Goal: Transaction & Acquisition: Purchase product/service

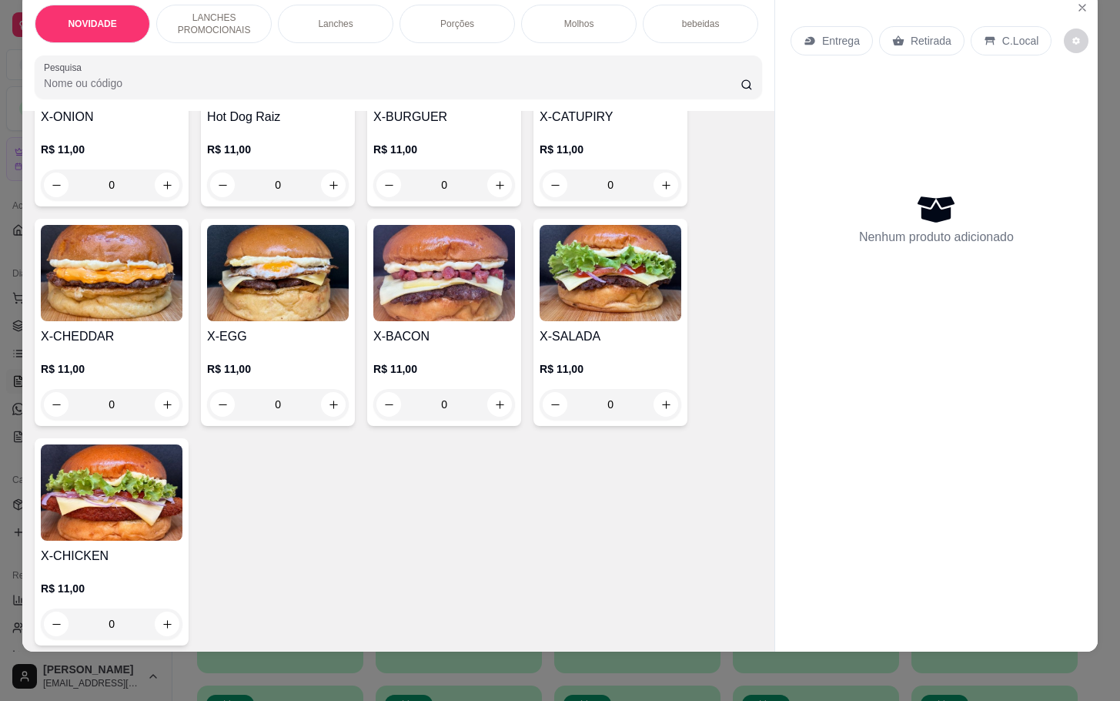
scroll to position [346, 0]
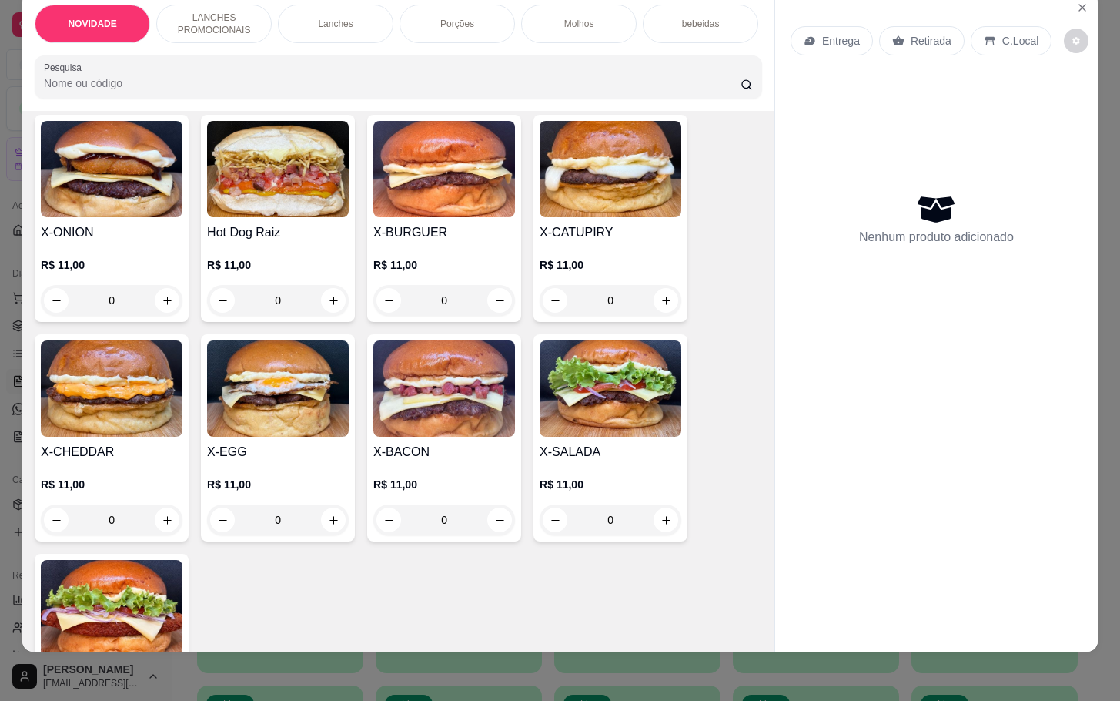
click at [397, 437] on img at bounding box center [444, 388] width 142 height 96
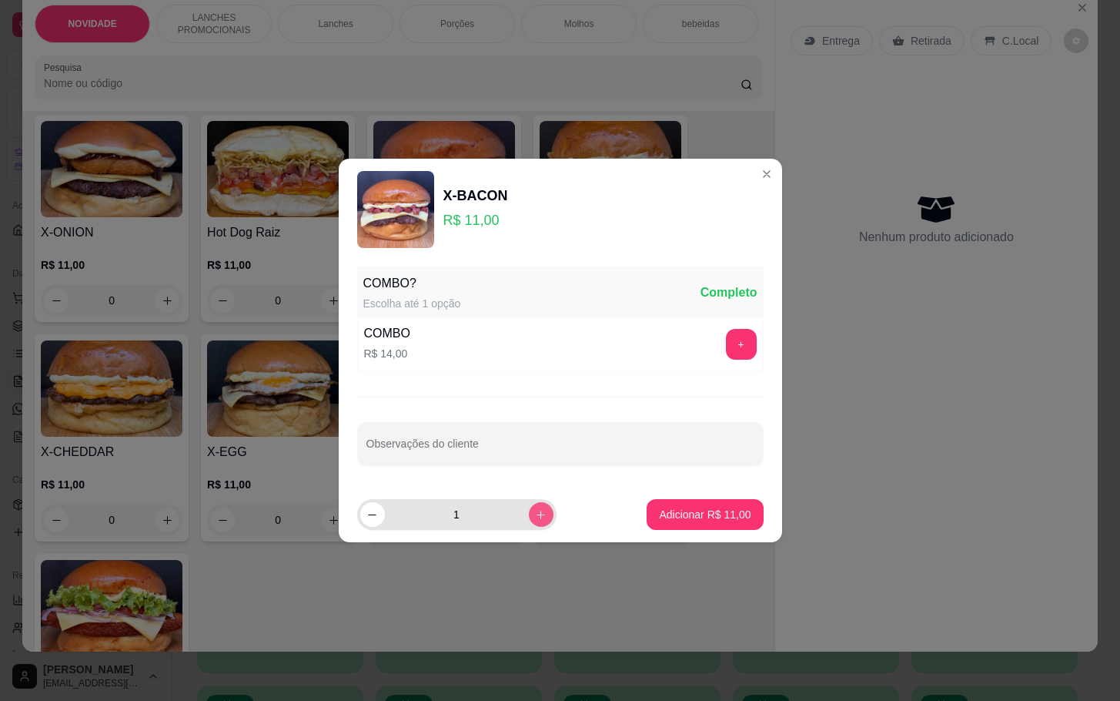
click at [535, 513] on icon "increase-product-quantity" at bounding box center [541, 515] width 12 height 12
type input "3"
click at [705, 511] on p "Adicionar R$ 33,00" at bounding box center [705, 514] width 89 height 15
type input "3"
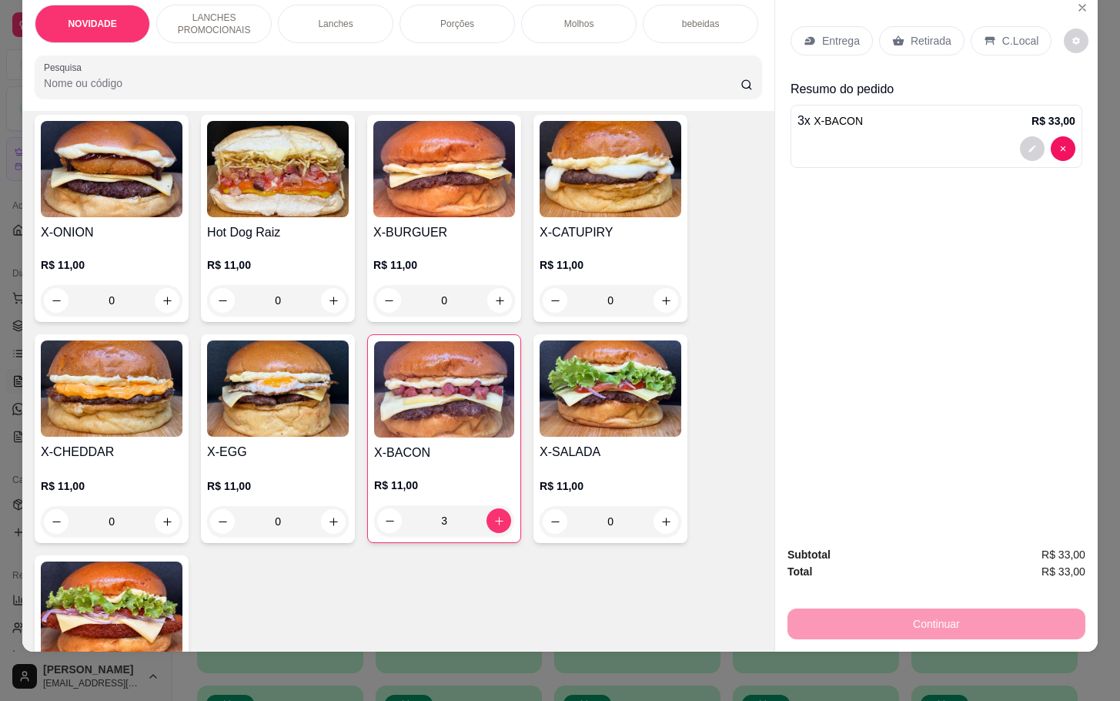
click at [932, 33] on div "Retirada" at bounding box center [921, 40] width 85 height 29
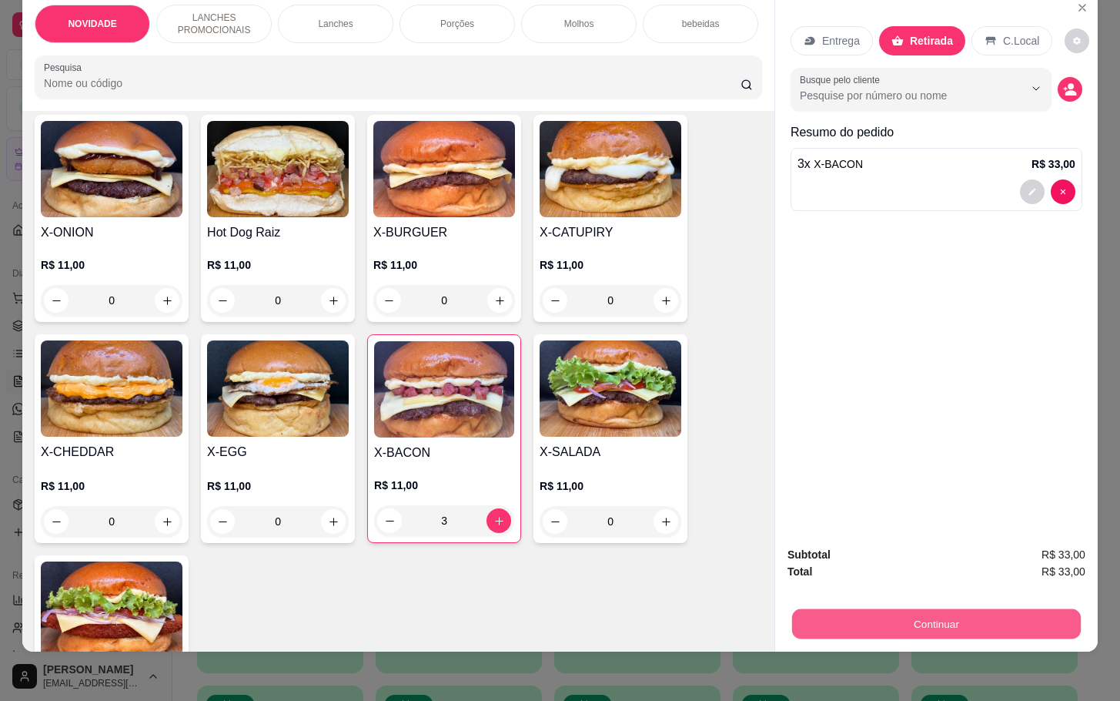
click at [911, 611] on button "Continuar" at bounding box center [936, 623] width 289 height 30
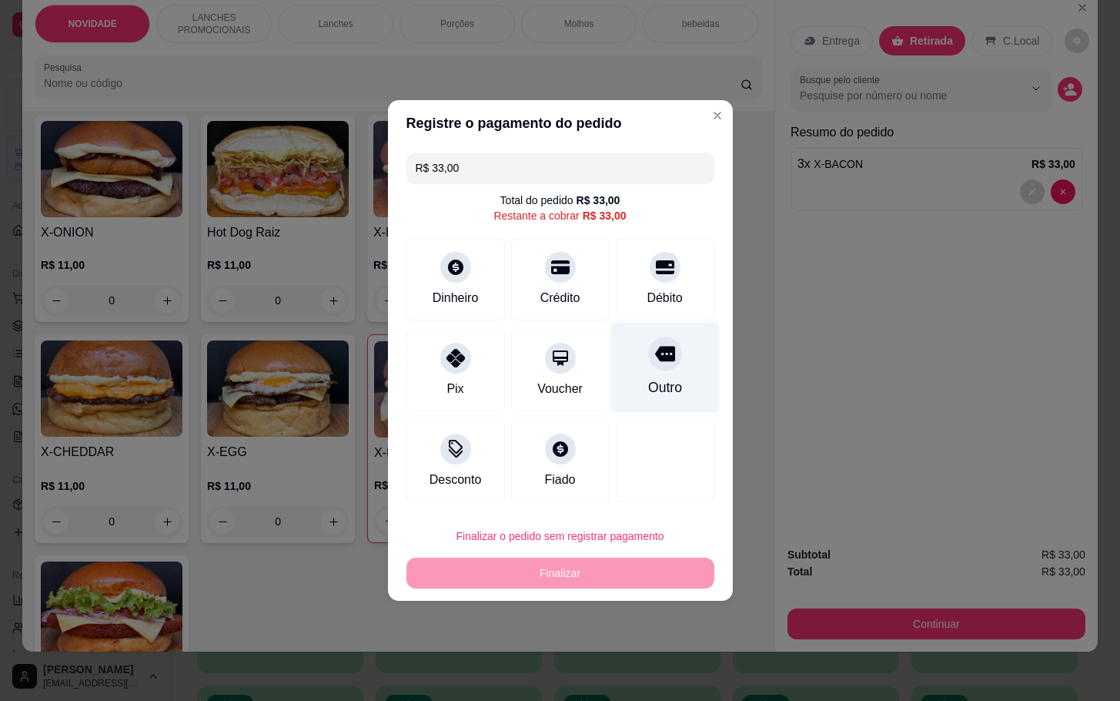
click at [654, 363] on icon at bounding box center [664, 353] width 20 height 20
type input "R$ 0,00"
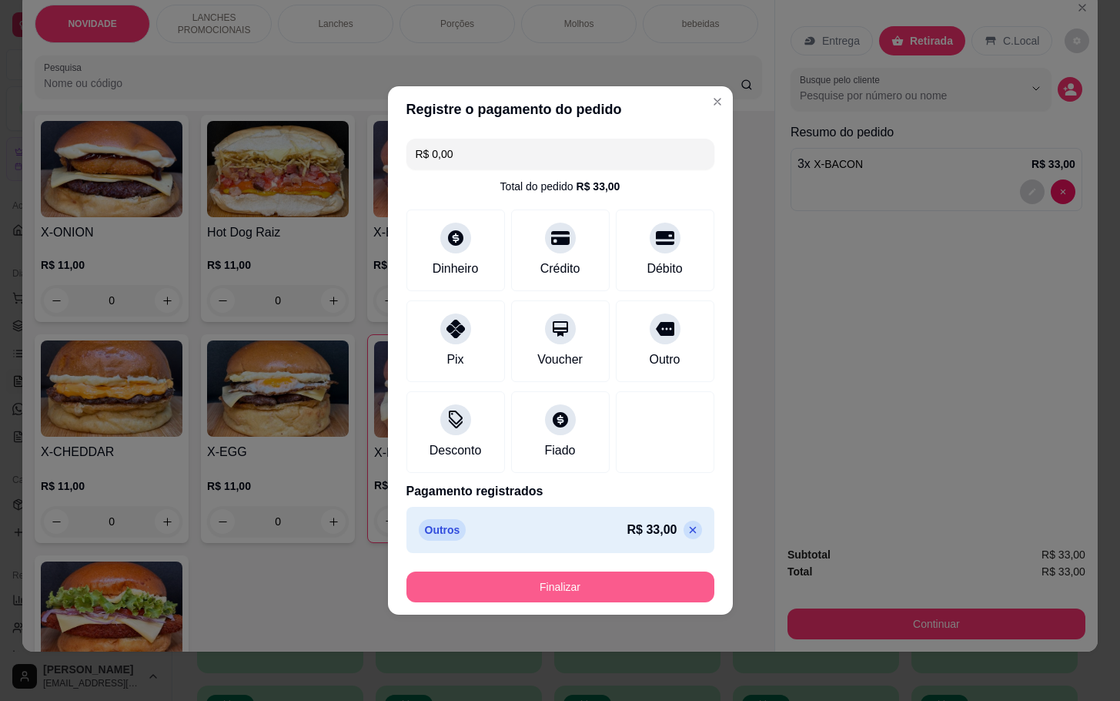
click at [629, 591] on button "Finalizar" at bounding box center [561, 586] width 308 height 31
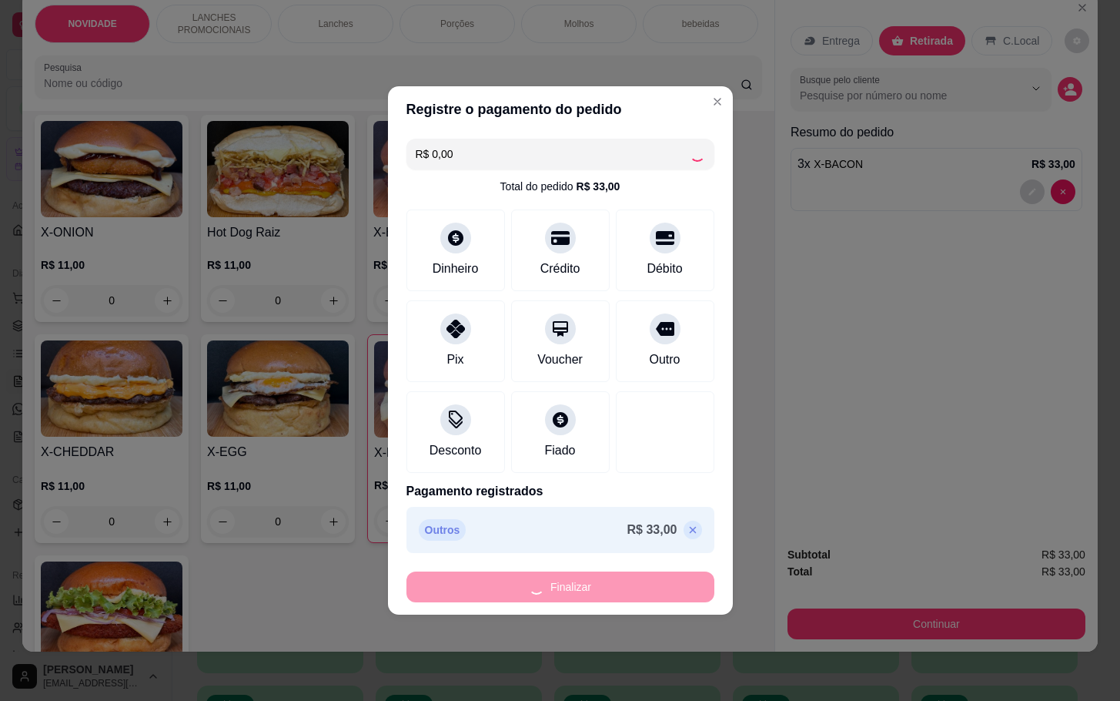
type input "0"
type input "-R$ 33,00"
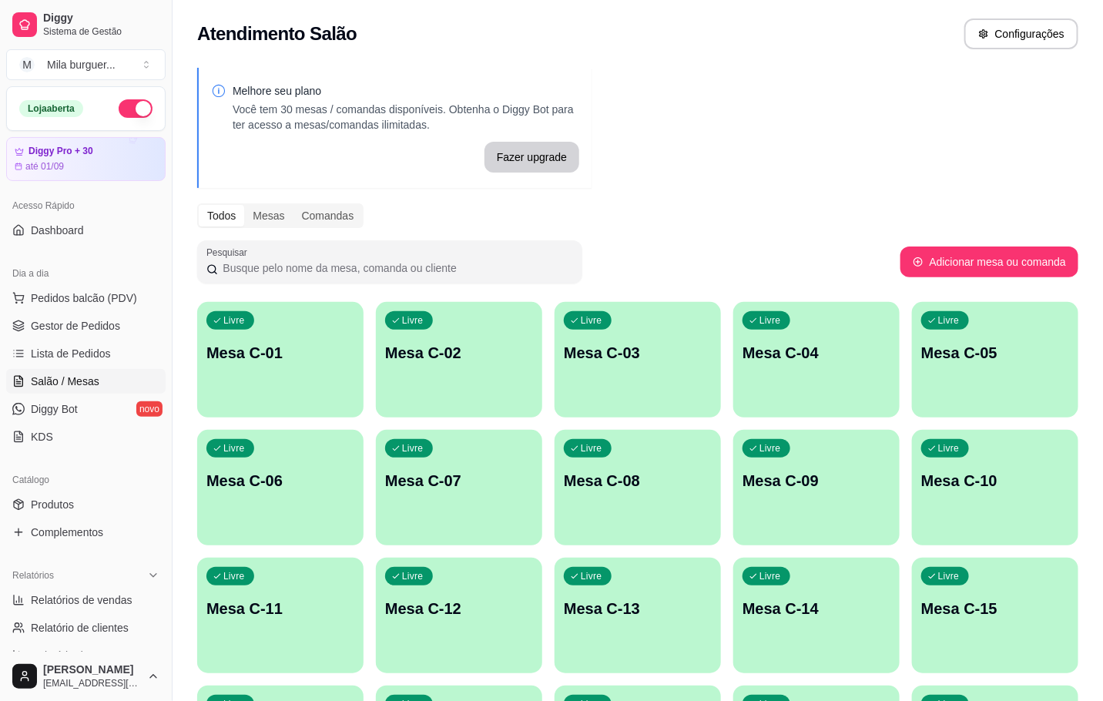
click at [291, 356] on p "Mesa C-01" at bounding box center [280, 353] width 148 height 22
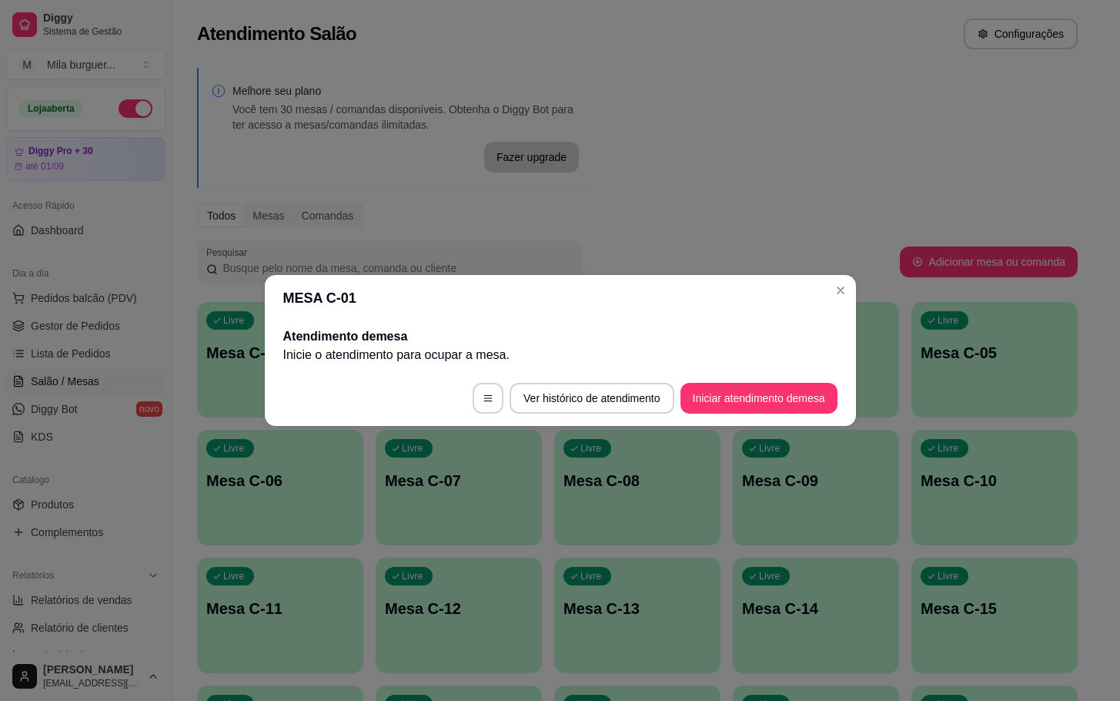
click at [703, 391] on button "Iniciar atendimento de mesa" at bounding box center [759, 398] width 157 height 31
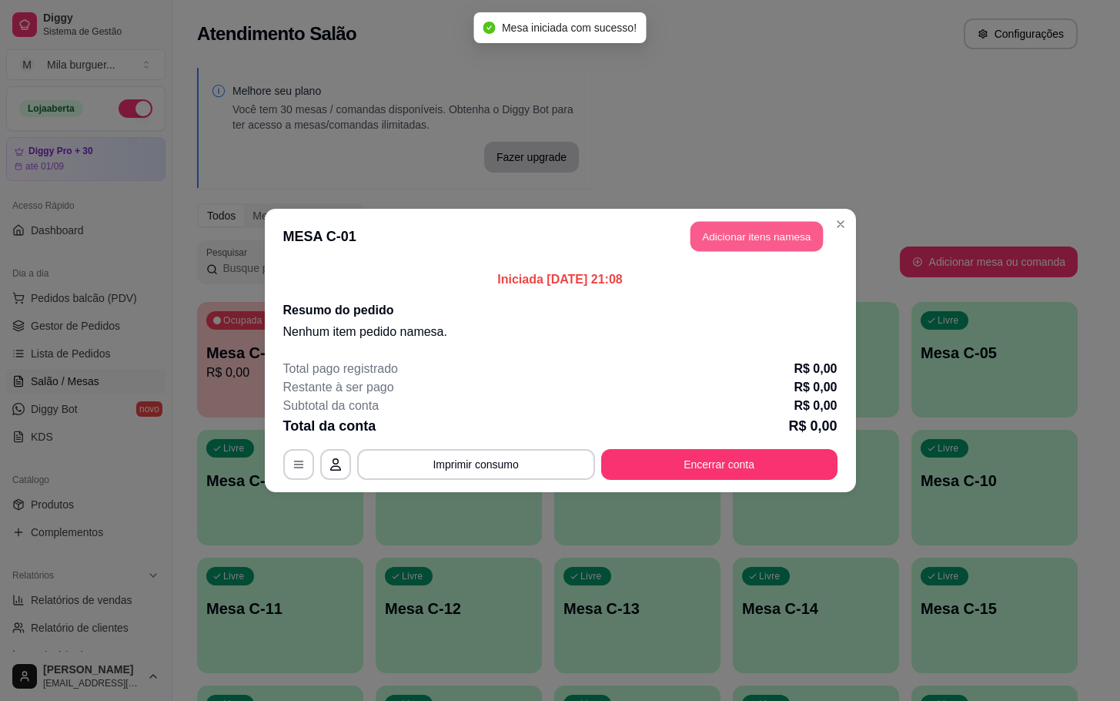
click at [737, 238] on button "Adicionar itens na mesa" at bounding box center [757, 237] width 132 height 30
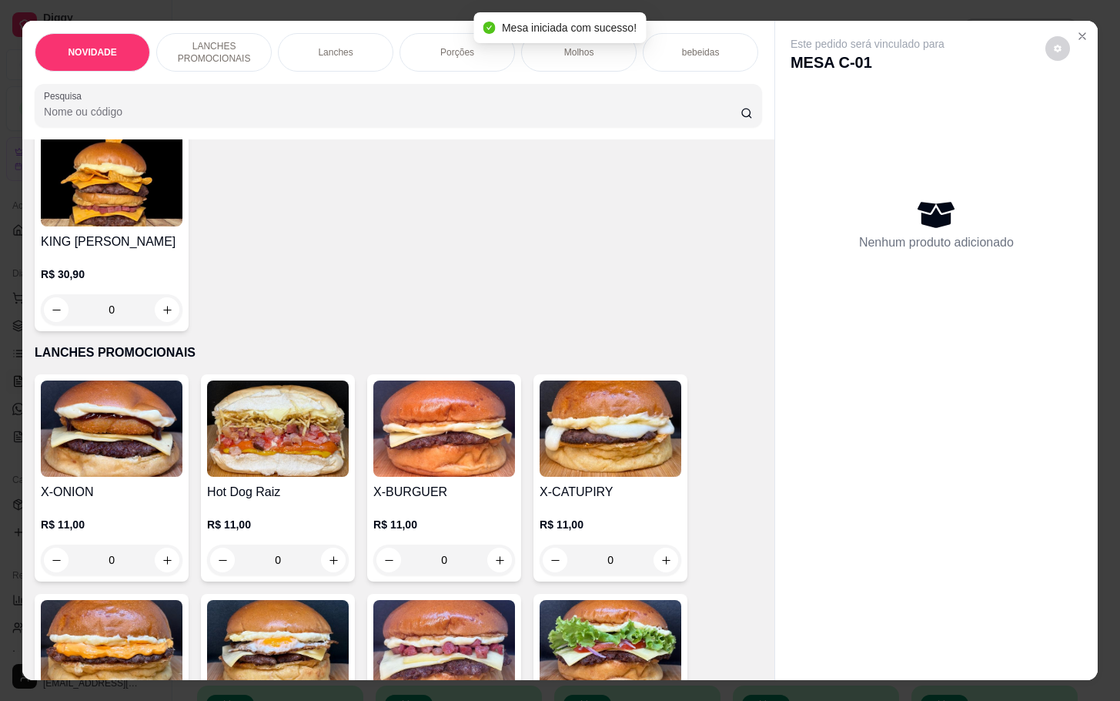
scroll to position [231, 0]
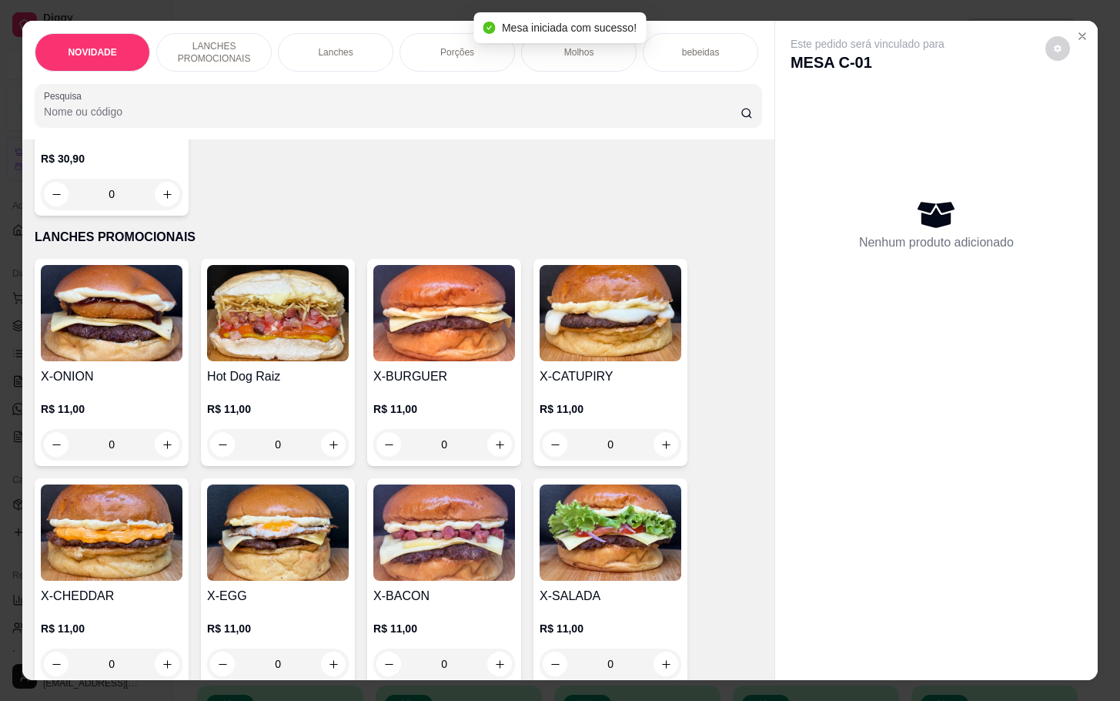
click at [552, 531] on img at bounding box center [611, 532] width 142 height 96
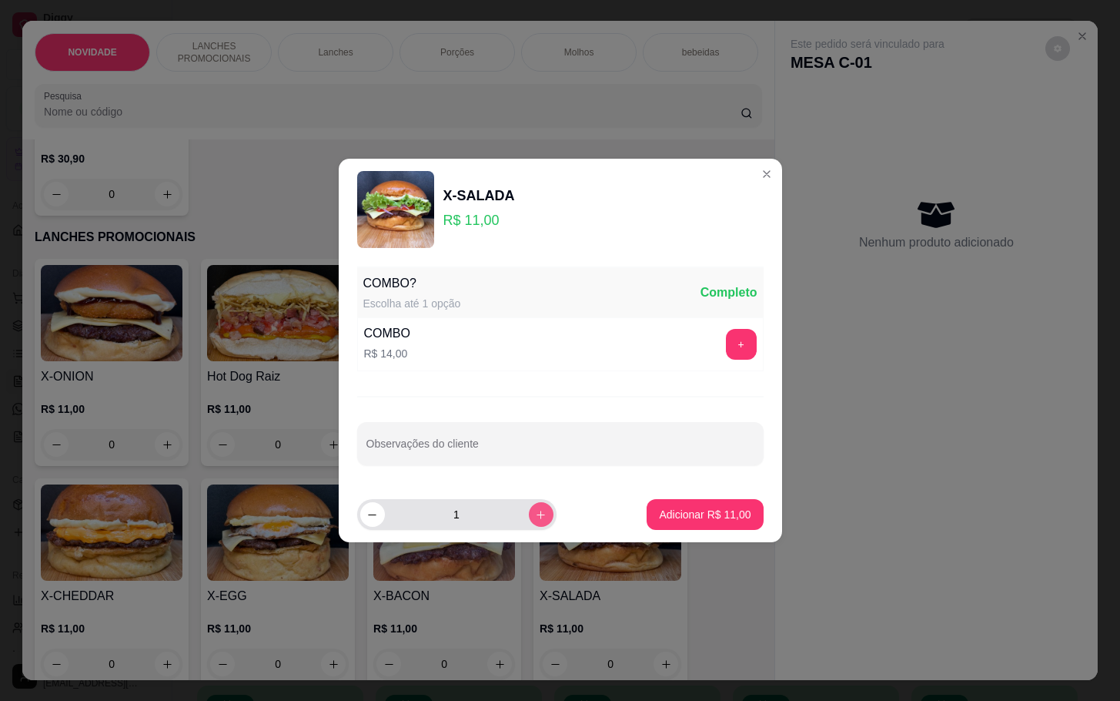
click at [535, 515] on icon "increase-product-quantity" at bounding box center [541, 515] width 12 height 12
type input "2"
click at [654, 524] on button "Adicionar R$ 22,00" at bounding box center [705, 514] width 116 height 31
type input "2"
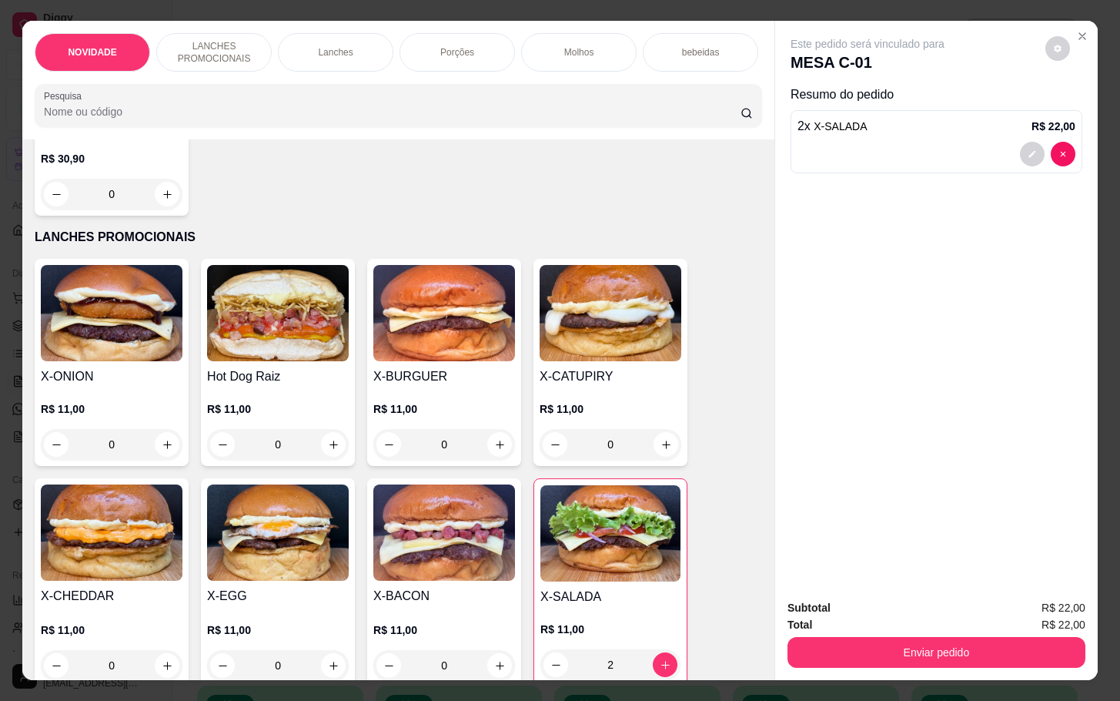
click at [412, 624] on div "R$ 11,00 0" at bounding box center [444, 644] width 142 height 74
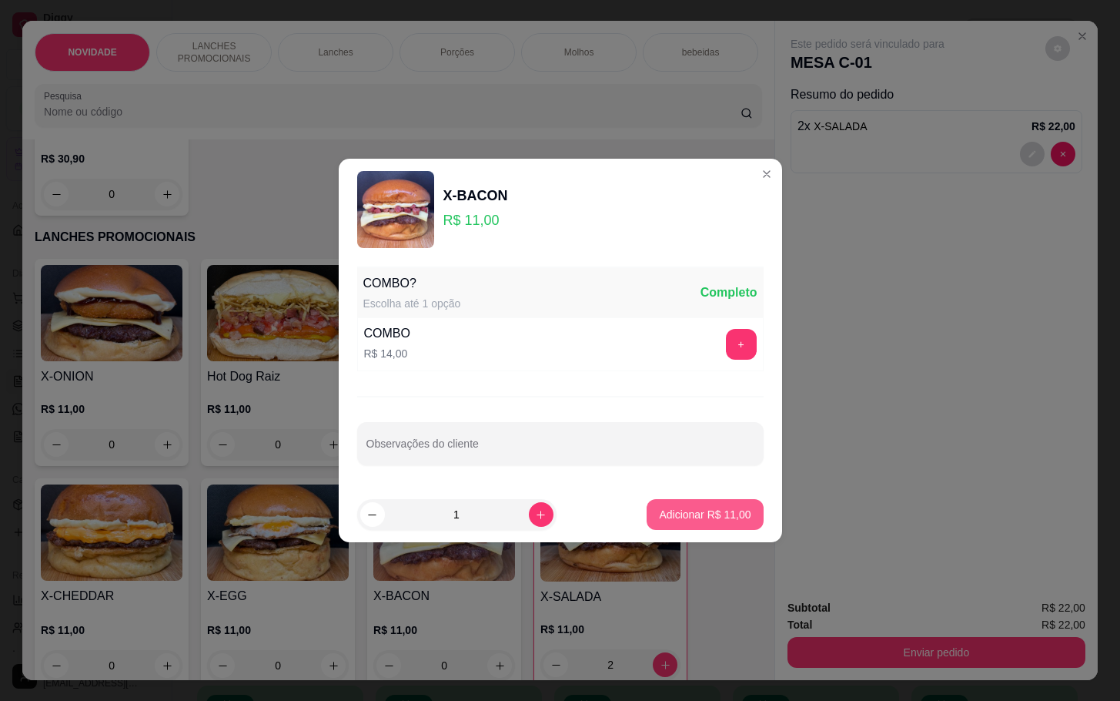
click at [665, 511] on p "Adicionar R$ 11,00" at bounding box center [705, 514] width 92 height 15
type input "1"
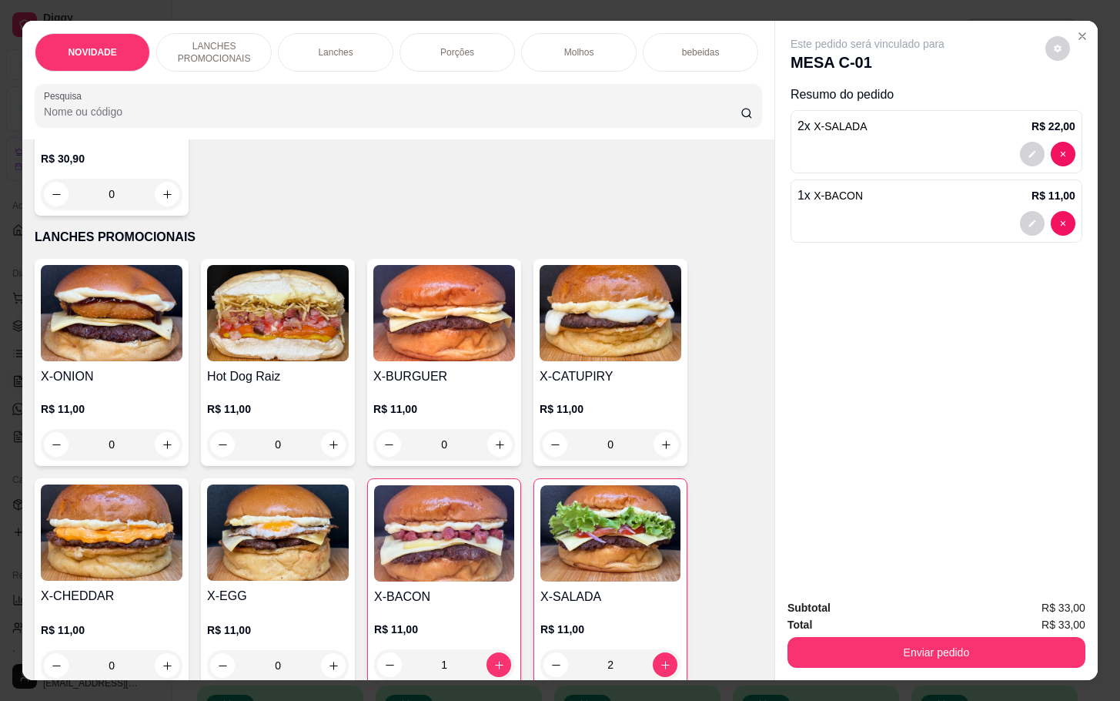
click at [869, 620] on div "Total R$ 33,00" at bounding box center [937, 624] width 298 height 17
click at [855, 637] on button "Enviar pedido" at bounding box center [937, 652] width 298 height 31
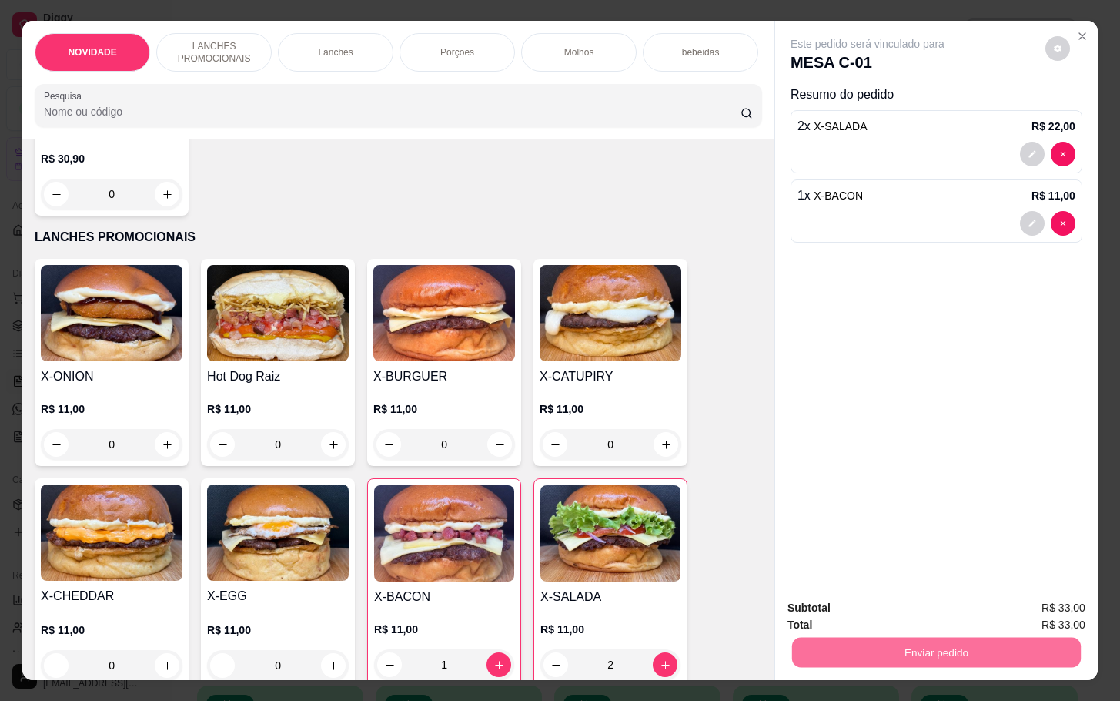
click at [879, 607] on button "Não registrar e enviar pedido" at bounding box center [883, 605] width 156 height 28
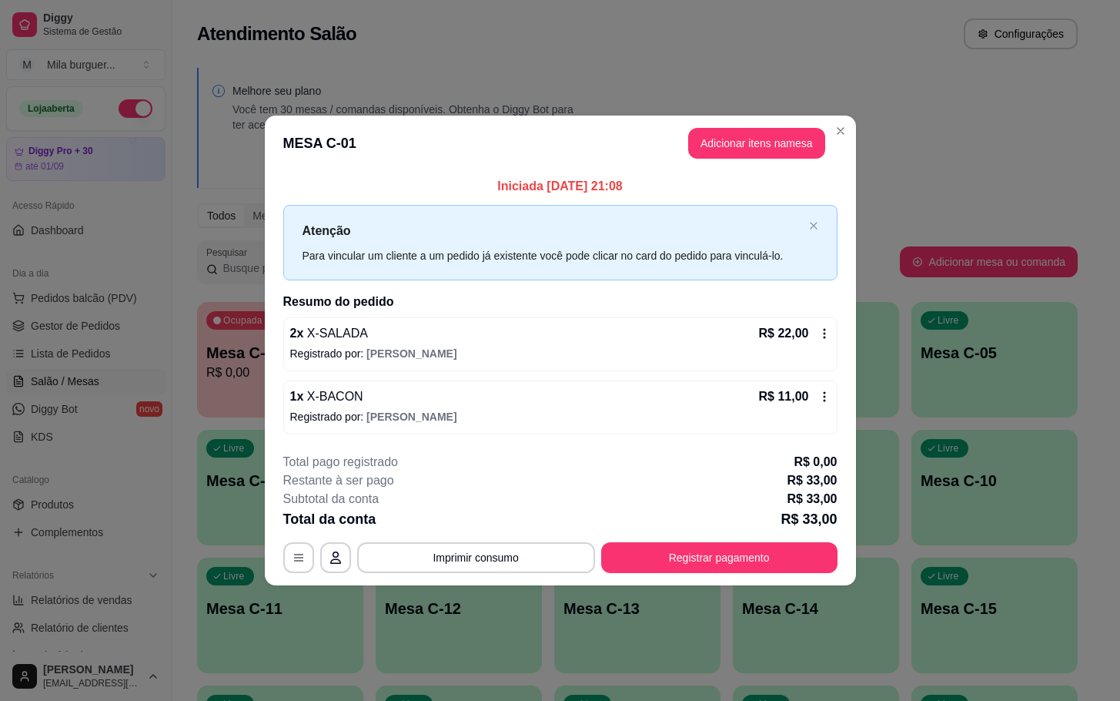
click at [446, 581] on footer "**********" at bounding box center [560, 512] width 591 height 145
click at [474, 559] on button "Imprimir consumo" at bounding box center [476, 557] width 238 height 31
click at [469, 534] on div "Escolha a impressora IMPRESSORA" at bounding box center [480, 512] width 127 height 52
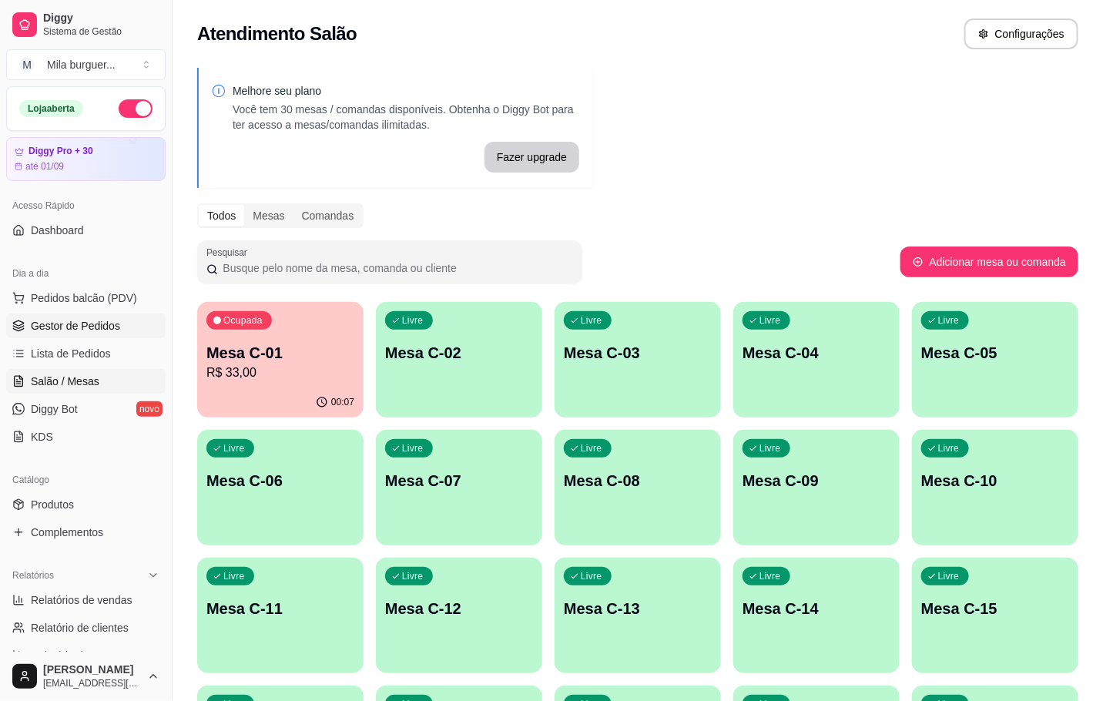
click at [65, 326] on span "Gestor de Pedidos" at bounding box center [75, 325] width 89 height 15
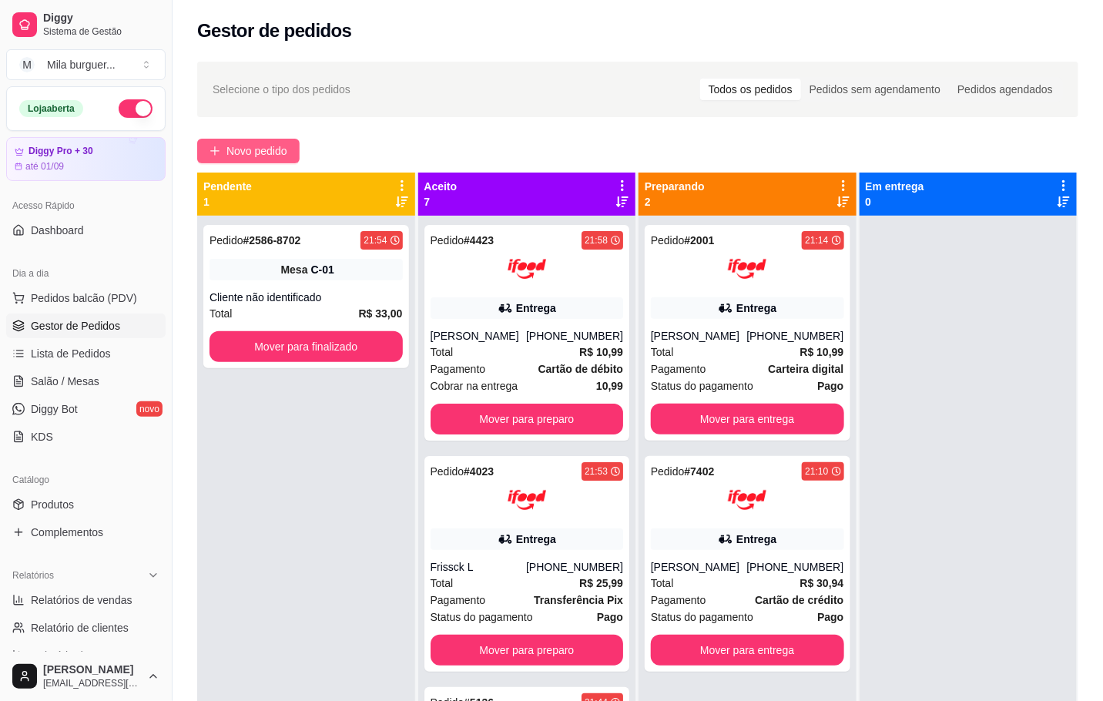
click at [243, 143] on span "Novo pedido" at bounding box center [256, 150] width 61 height 17
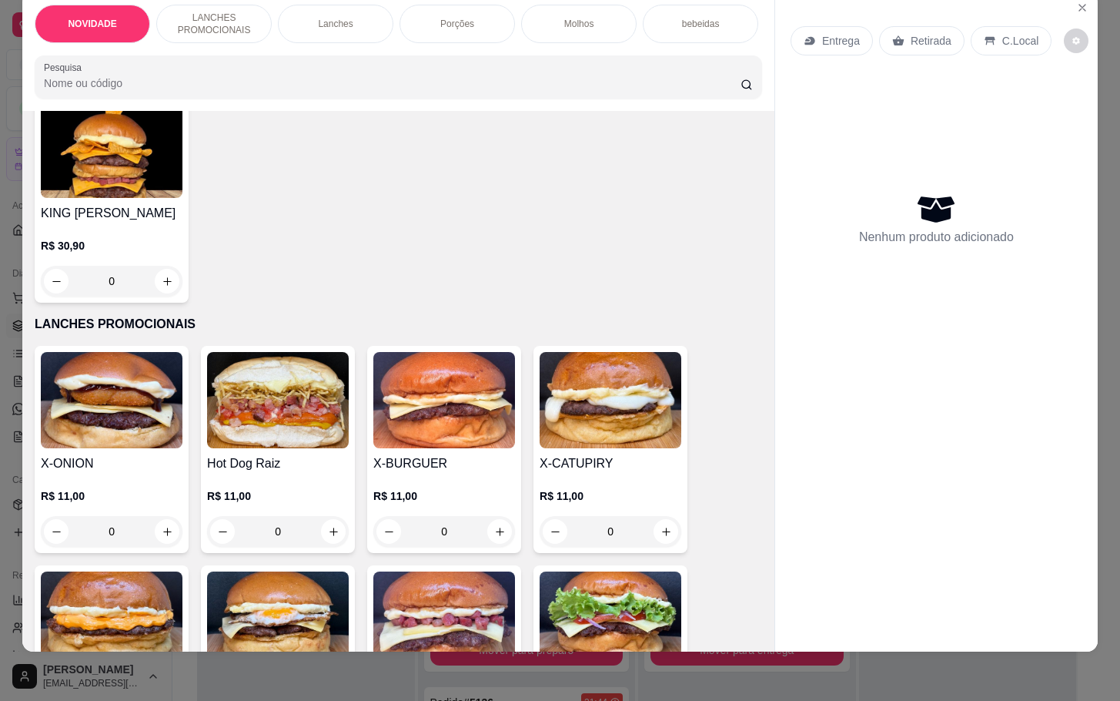
scroll to position [346, 0]
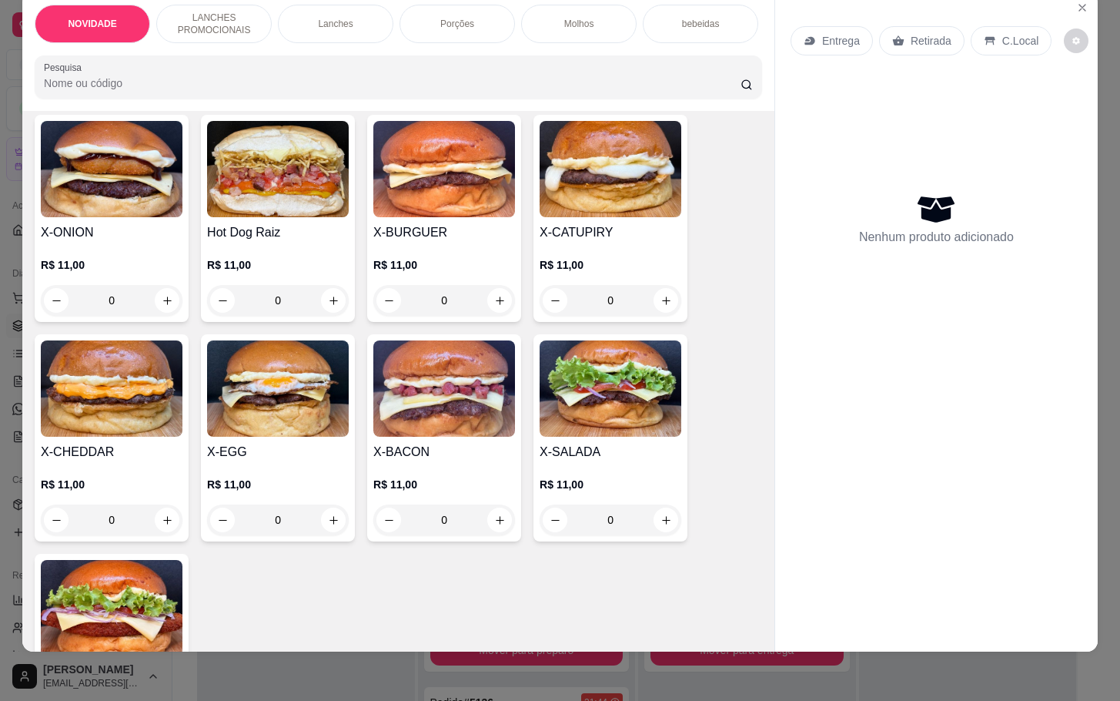
click at [160, 527] on div "0" at bounding box center [112, 519] width 142 height 31
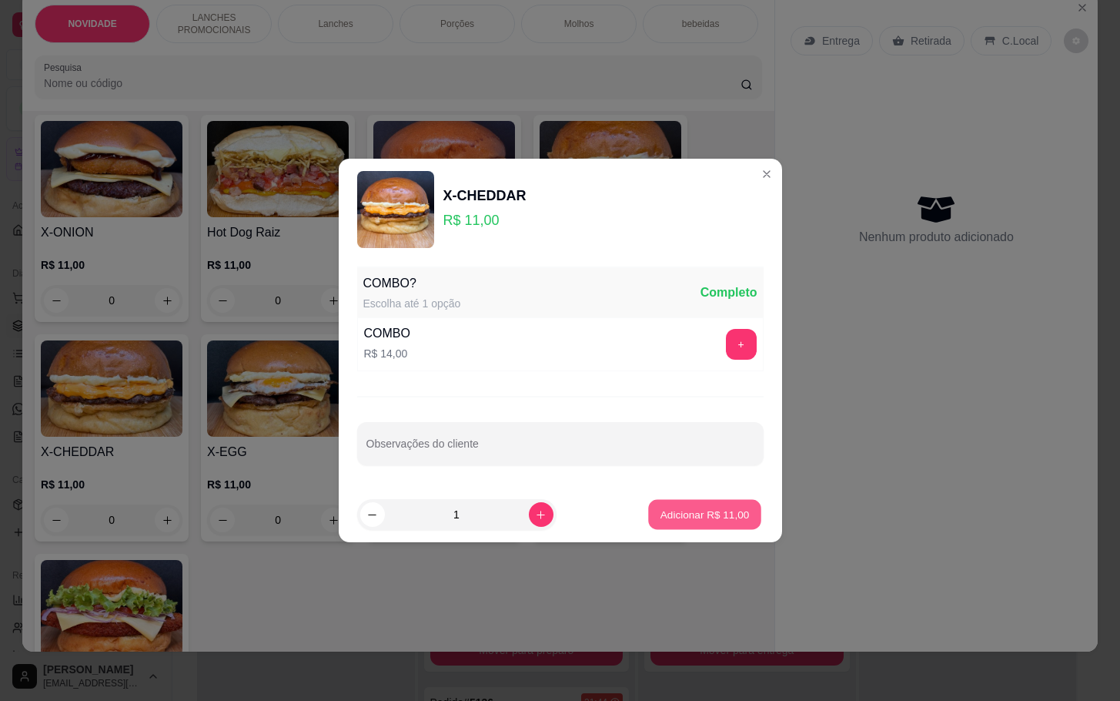
click at [668, 507] on p "Adicionar R$ 11,00" at bounding box center [705, 514] width 89 height 15
type input "1"
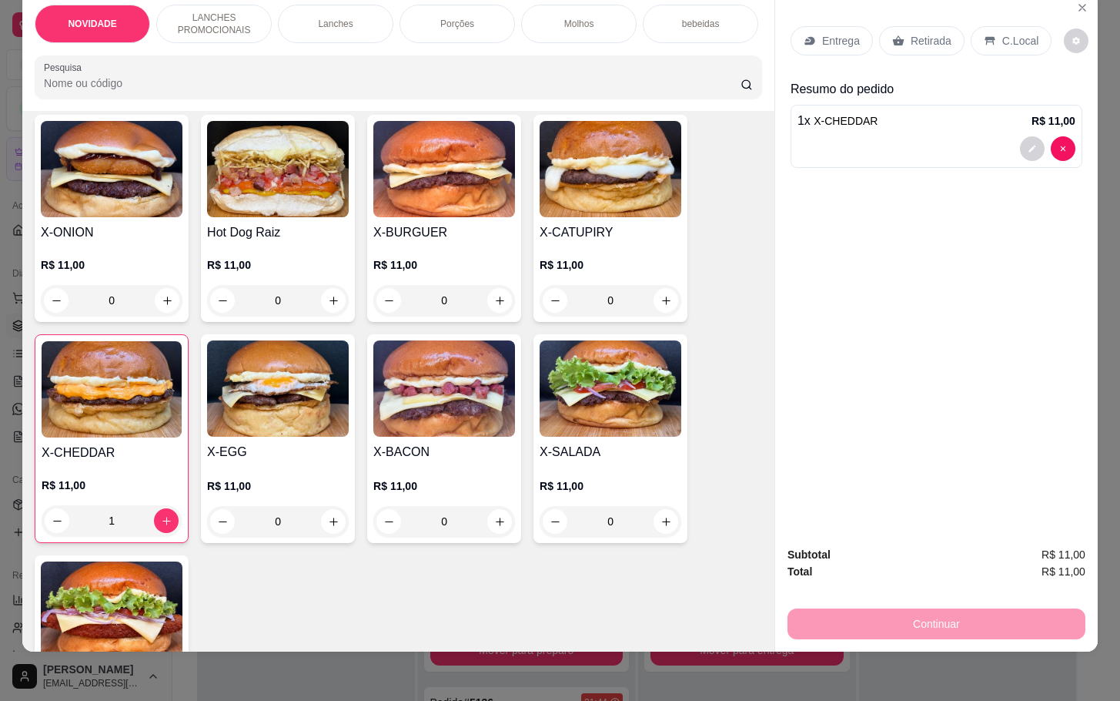
click at [920, 33] on p "Retirada" at bounding box center [931, 40] width 41 height 15
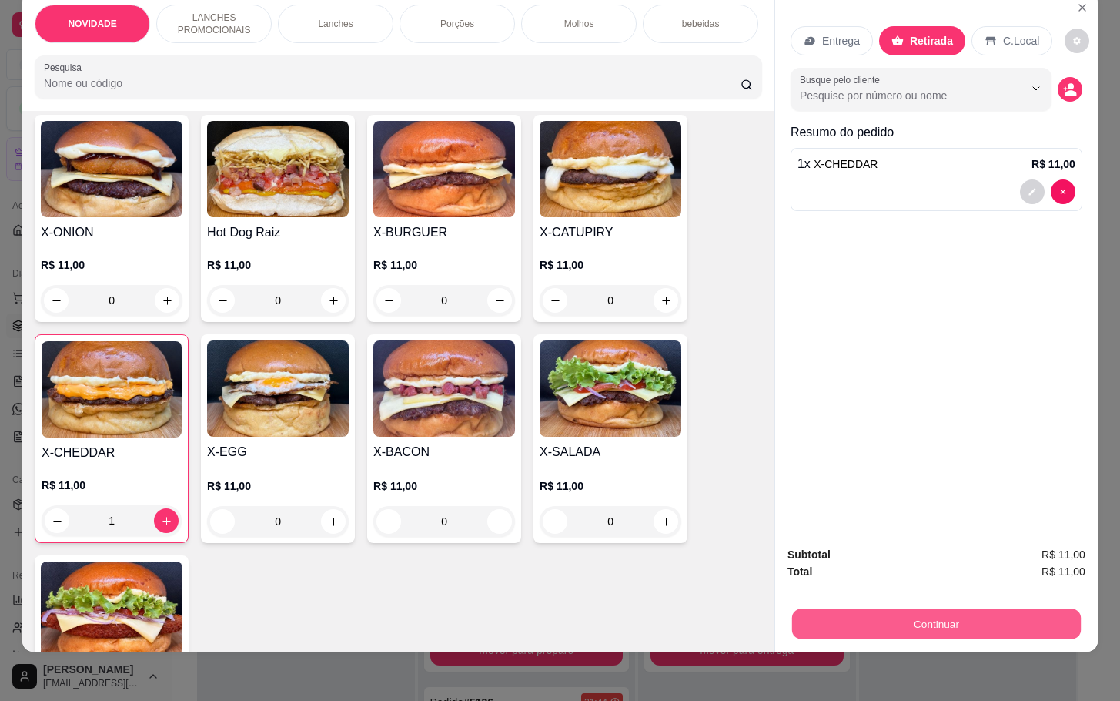
click at [887, 608] on button "Continuar" at bounding box center [936, 623] width 289 height 30
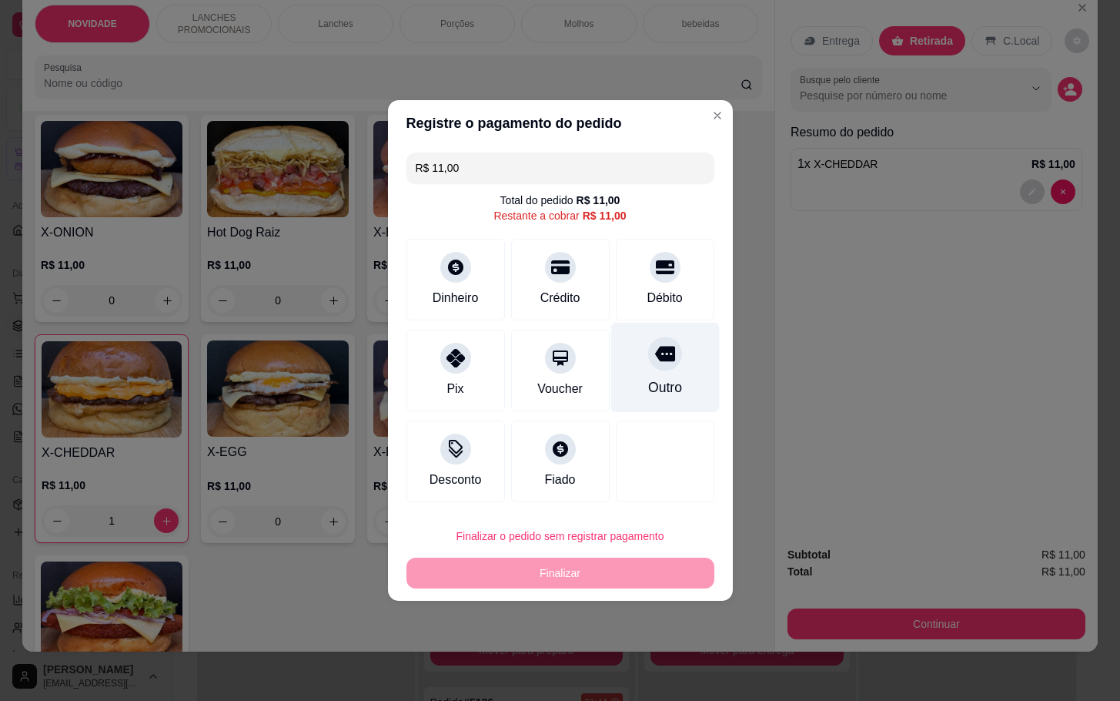
click at [666, 370] on div "Outro" at bounding box center [665, 368] width 109 height 90
type input "R$ 0,00"
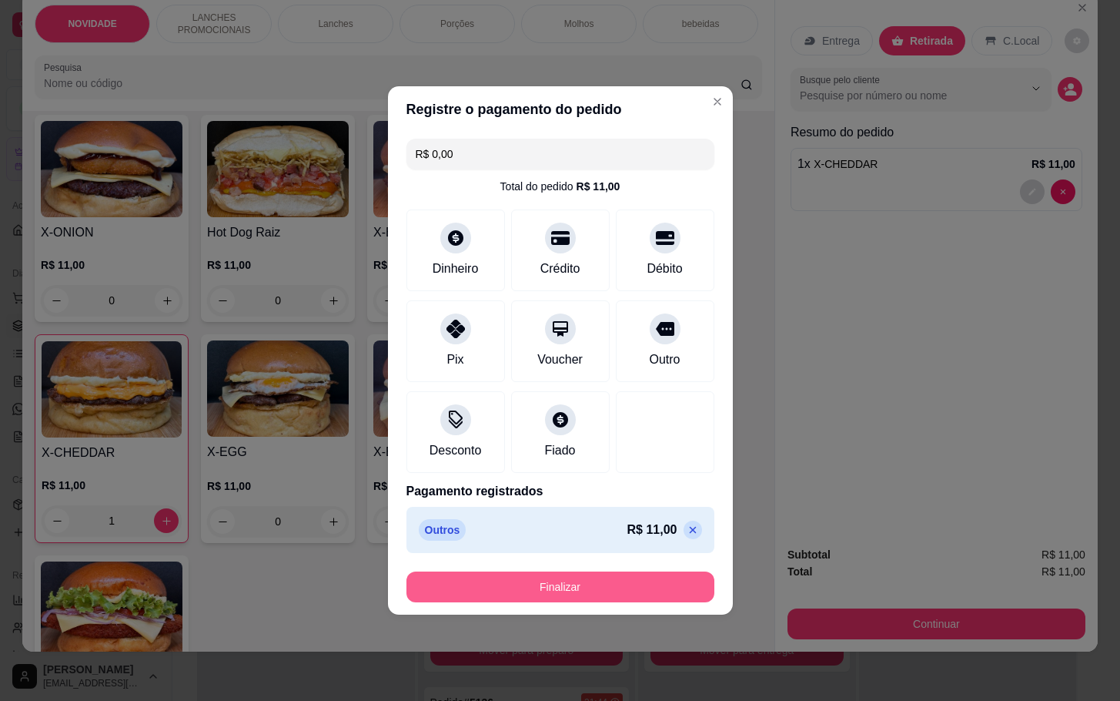
click at [631, 584] on button "Finalizar" at bounding box center [561, 586] width 308 height 31
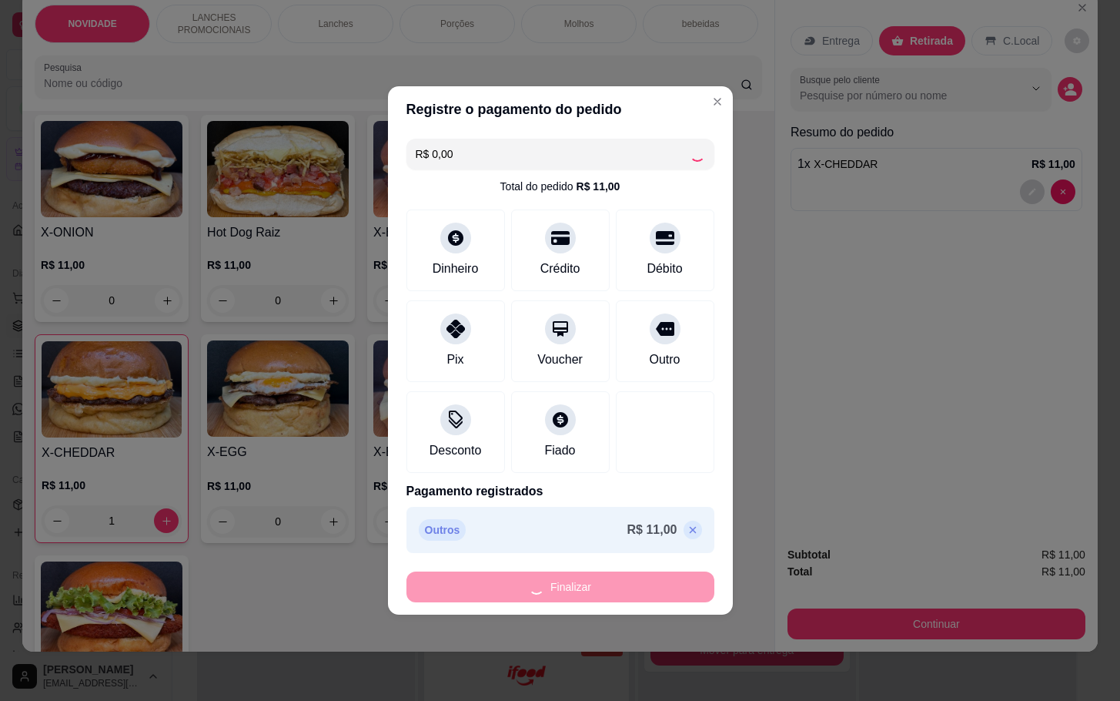
type input "0"
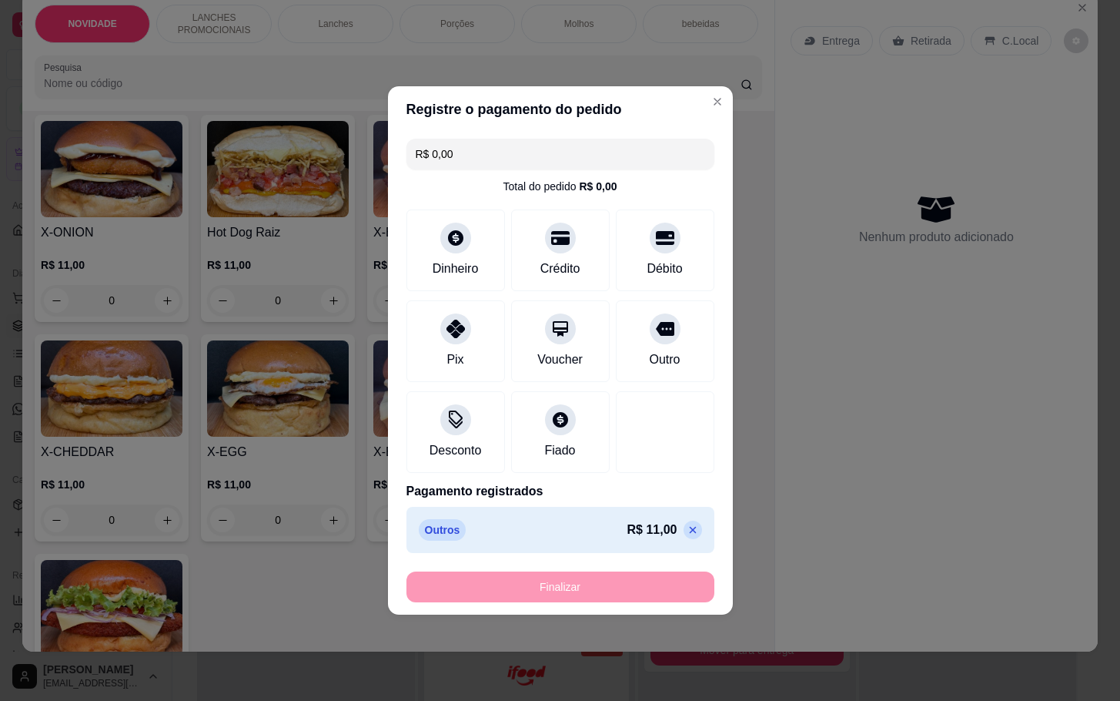
type input "-R$ 11,00"
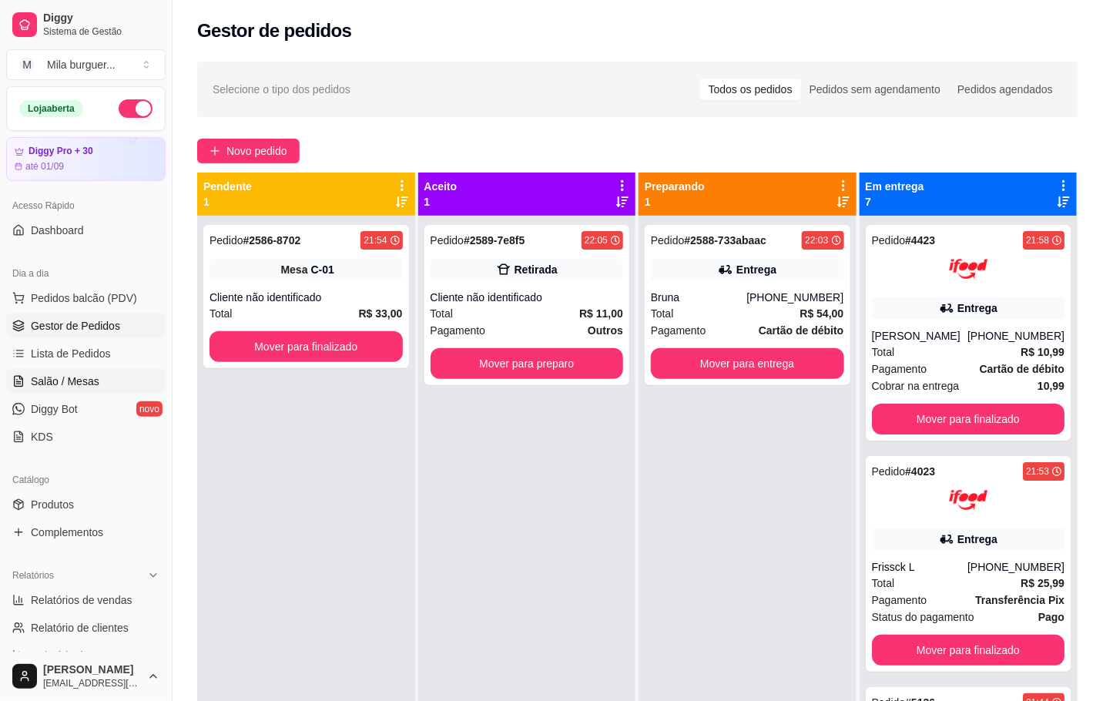
click at [107, 374] on link "Salão / Mesas" at bounding box center [85, 381] width 159 height 25
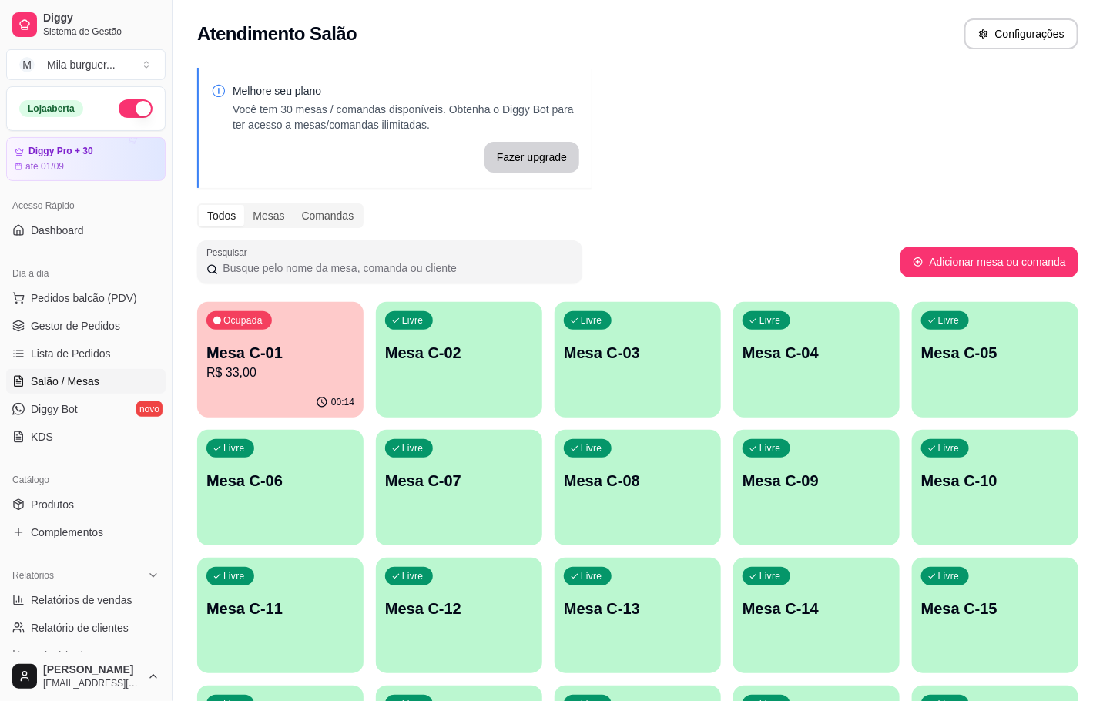
click at [286, 298] on div "Melhore seu plano Você tem 30 mesas / comandas disponíveis. Obtenha o Diggy Bot…" at bounding box center [637, 695] width 930 height 1272
click at [284, 314] on div "Ocupada Mesa C-01 R$ 33,00" at bounding box center [280, 344] width 166 height 85
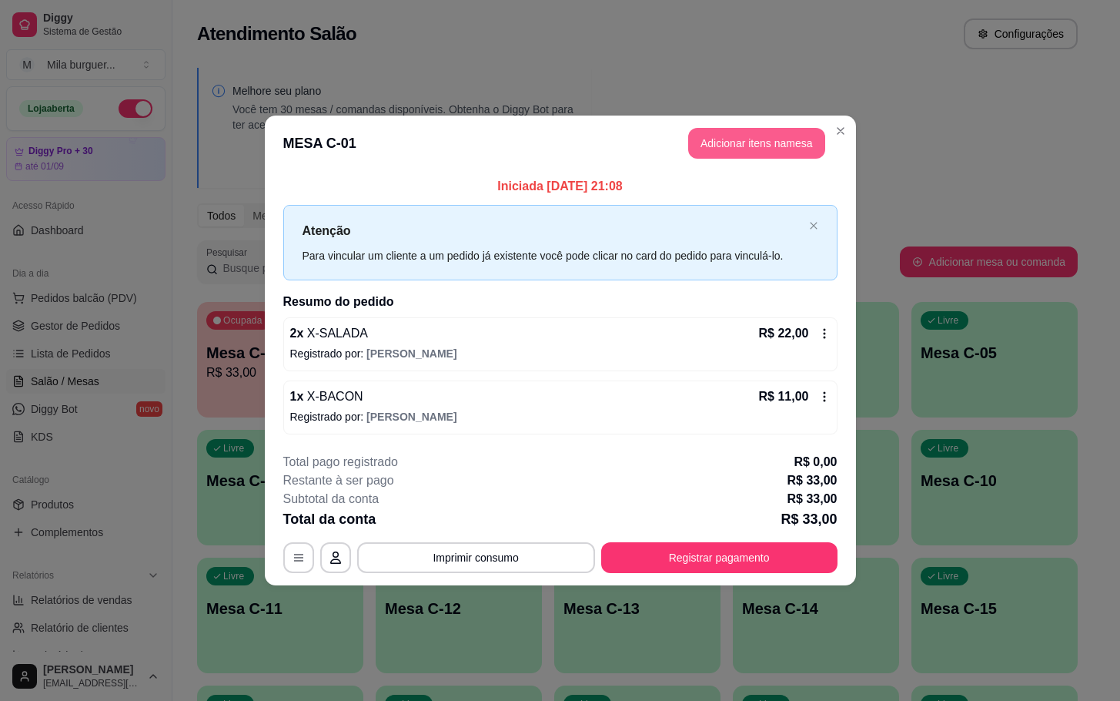
click at [726, 137] on button "Adicionar itens na mesa" at bounding box center [756, 143] width 137 height 31
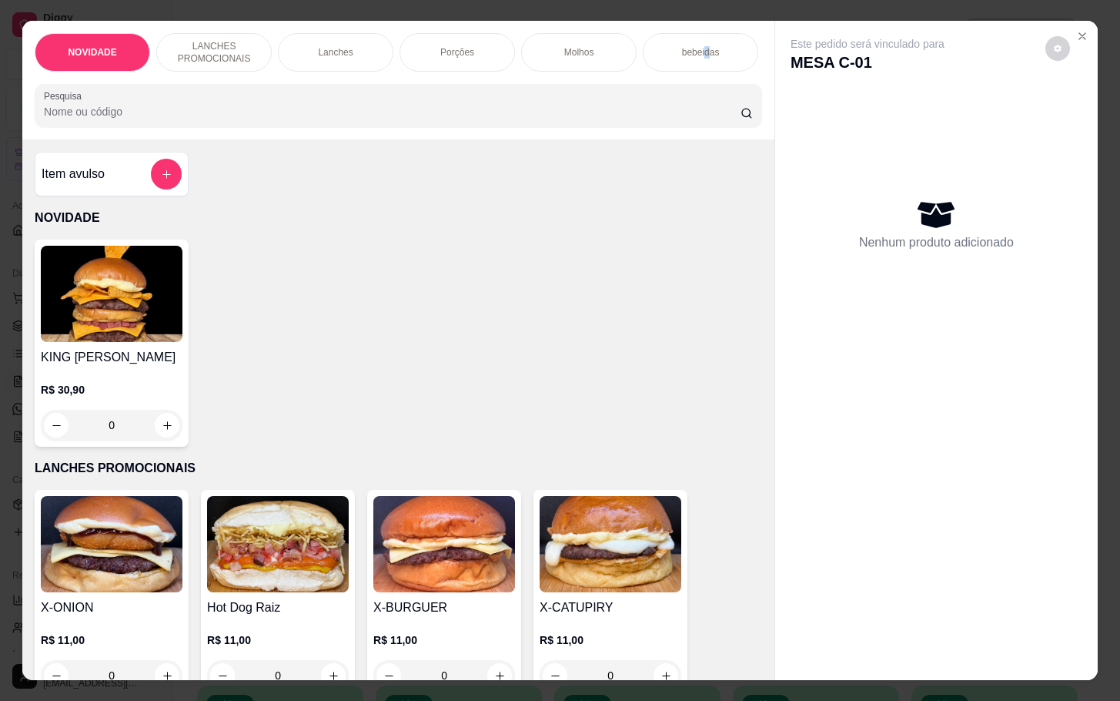
click at [701, 46] on p "bebeidas" at bounding box center [701, 52] width 38 height 12
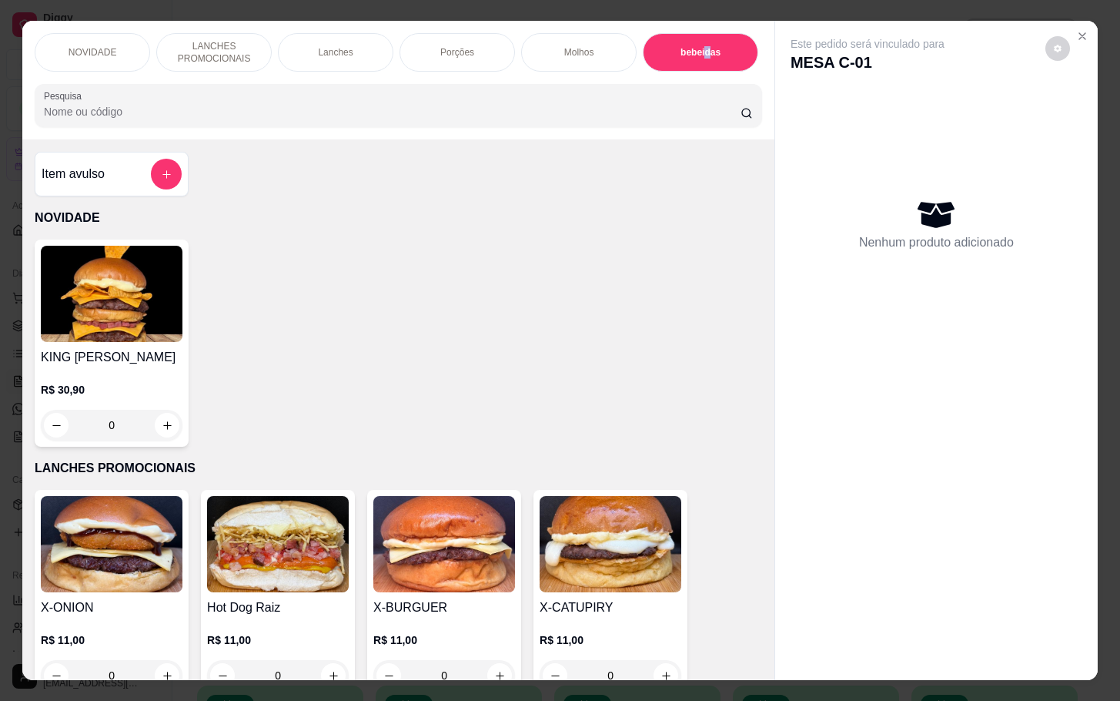
scroll to position [37, 0]
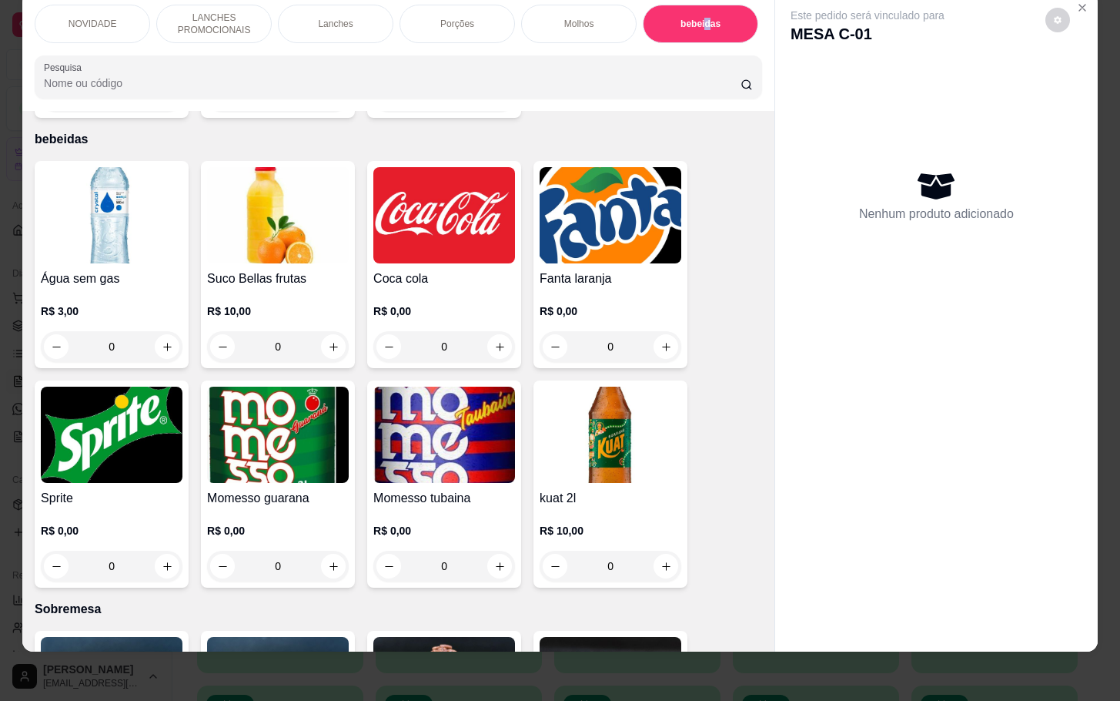
click at [173, 432] on img at bounding box center [112, 435] width 142 height 96
click at [83, 18] on p "NOVIDADE" at bounding box center [93, 24] width 49 height 12
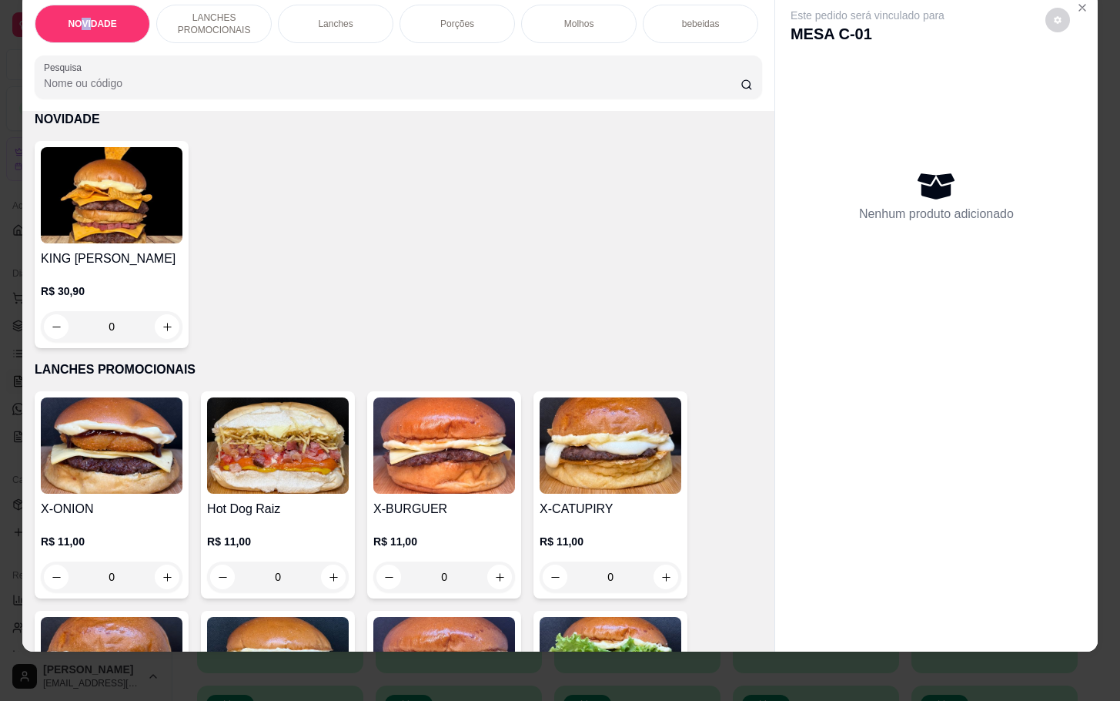
scroll to position [0, 0]
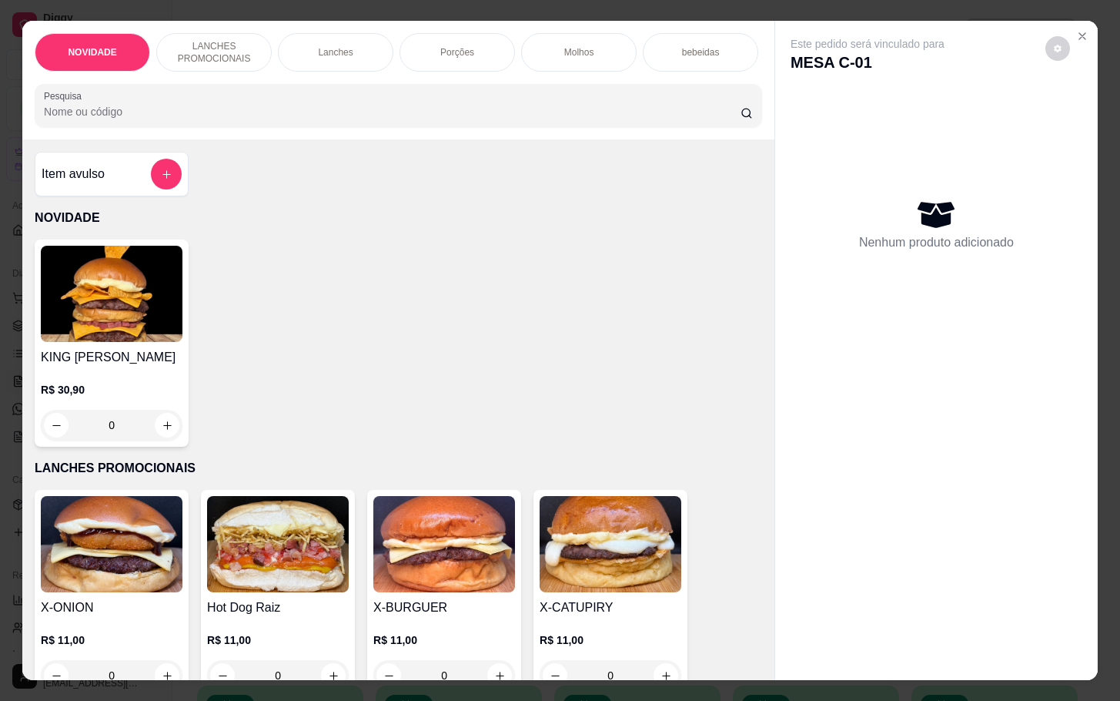
click at [169, 172] on div at bounding box center [166, 174] width 31 height 31
click at [536, 342] on div "0,00" at bounding box center [561, 345] width 290 height 31
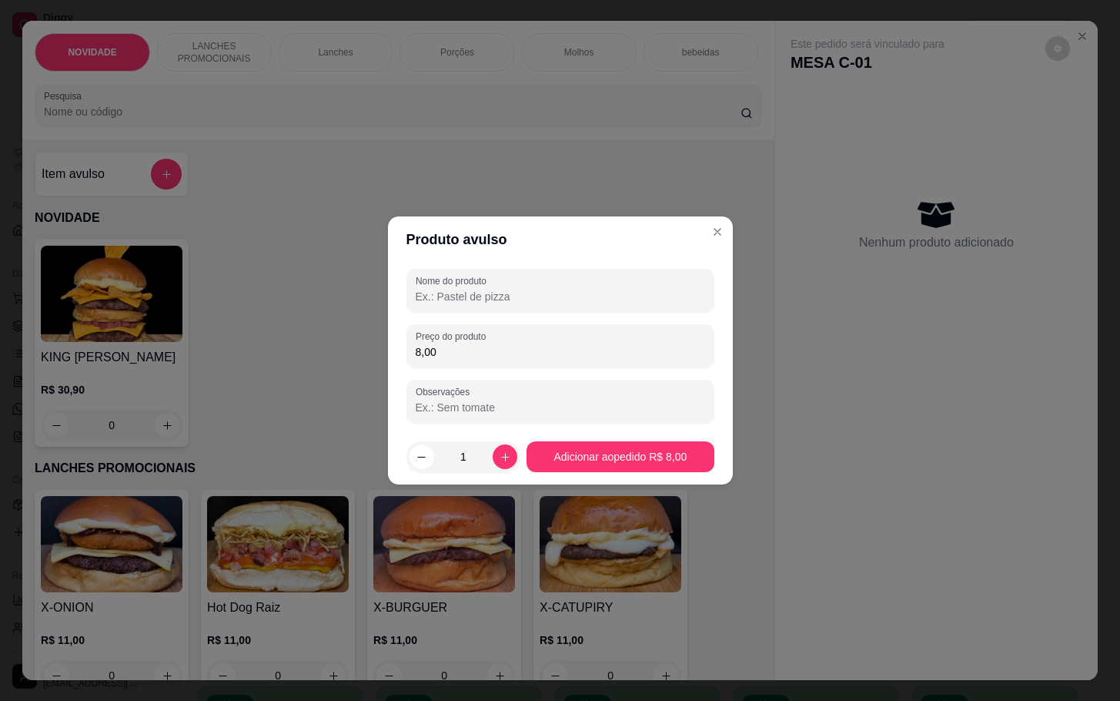
type input "8,00"
click at [527, 326] on div "Preço do produto 8,00" at bounding box center [561, 345] width 308 height 43
click at [550, 301] on input "Nome do produto" at bounding box center [561, 296] width 290 height 15
type input "ls"
drag, startPoint x: 700, startPoint y: 439, endPoint x: 693, endPoint y: 479, distance: 40.6
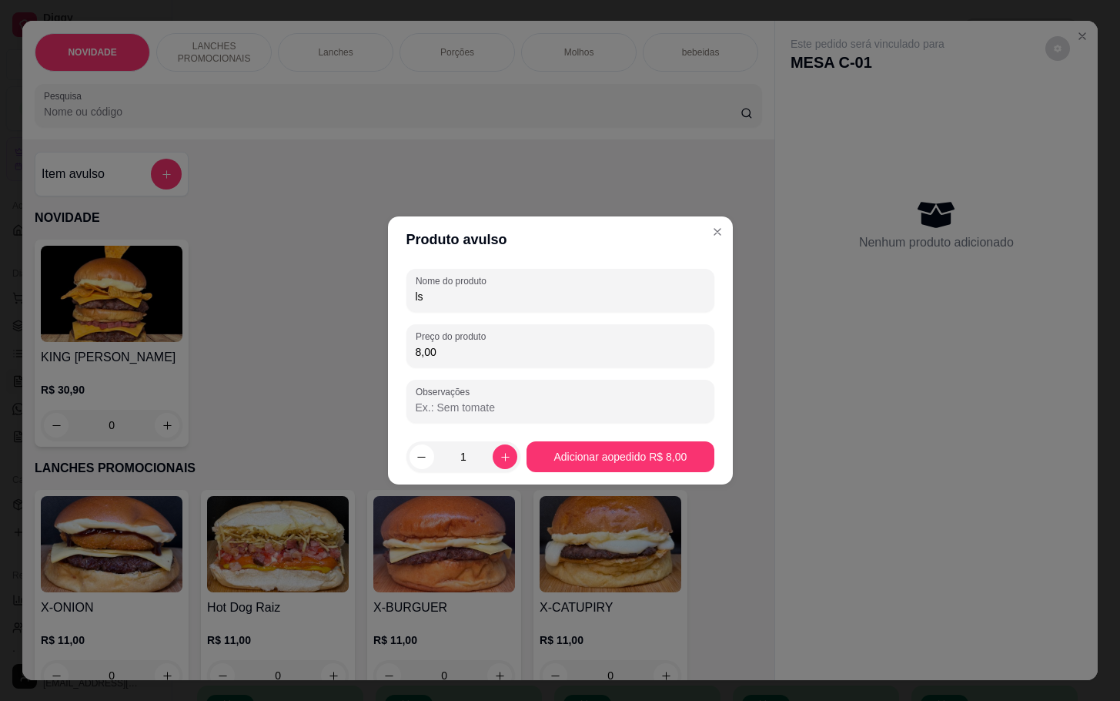
click at [698, 439] on footer "1 Adicionar ao pedido R$ 8,00" at bounding box center [560, 456] width 345 height 55
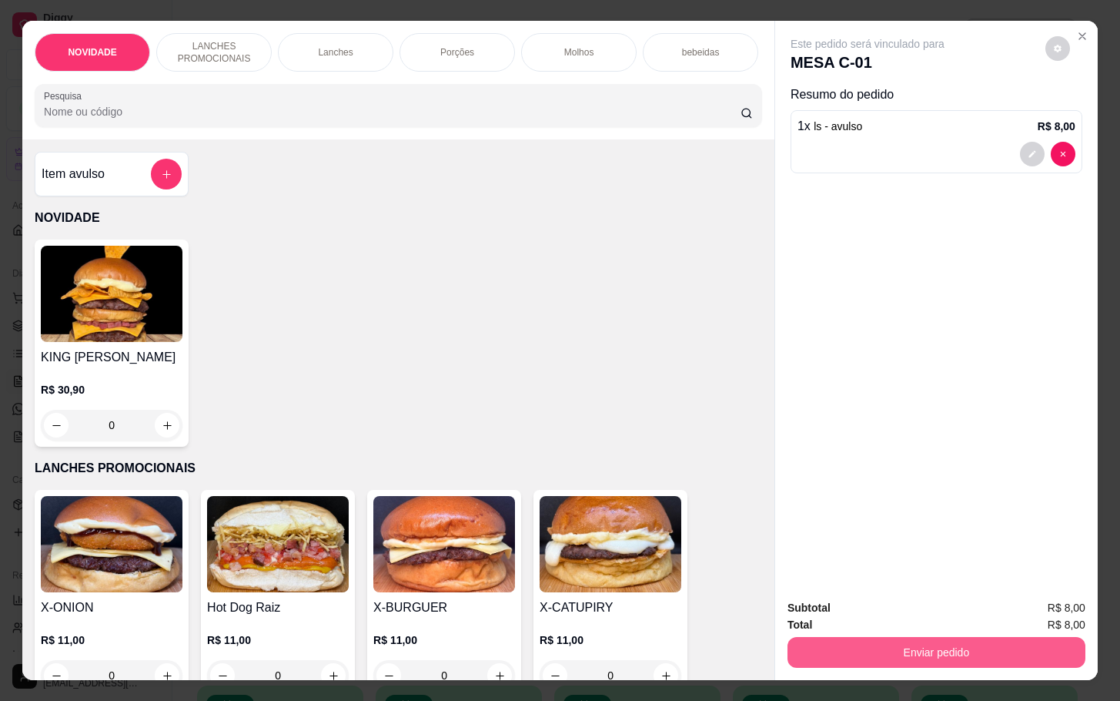
click at [910, 657] on button "Enviar pedido" at bounding box center [937, 652] width 298 height 31
click at [919, 611] on button "Não registrar e enviar pedido" at bounding box center [883, 605] width 160 height 29
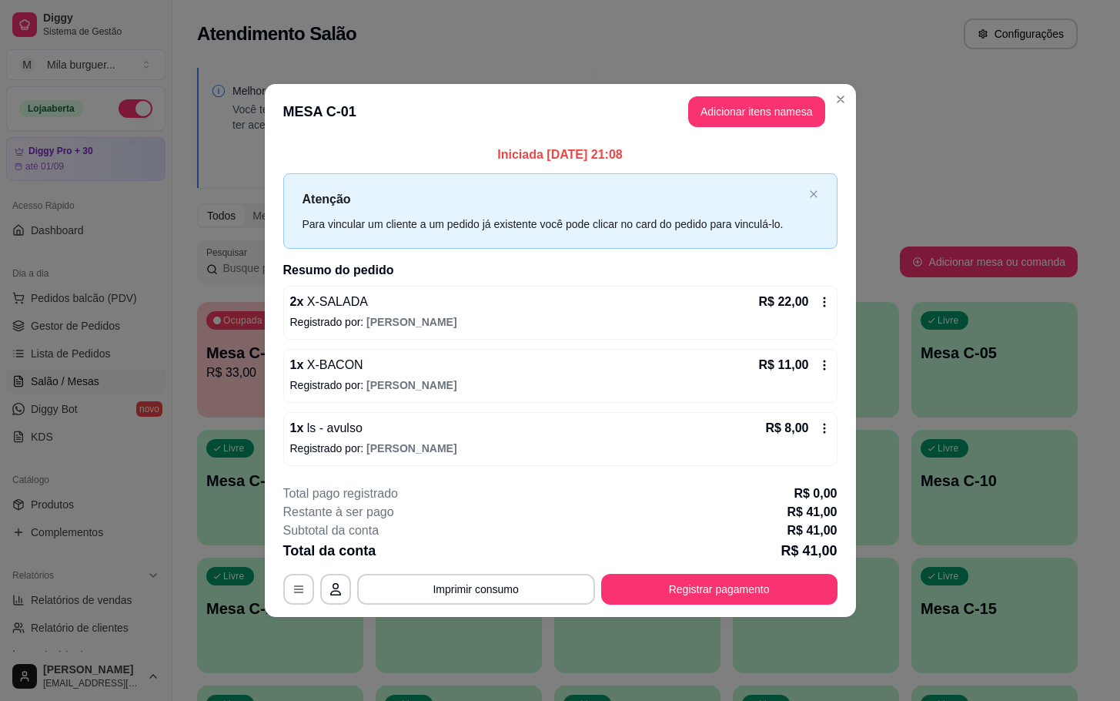
click at [687, 571] on div "**********" at bounding box center [560, 544] width 554 height 120
click at [705, 571] on div "**********" at bounding box center [560, 544] width 554 height 120
click at [707, 578] on button "Registrar pagamento" at bounding box center [718, 589] width 229 height 30
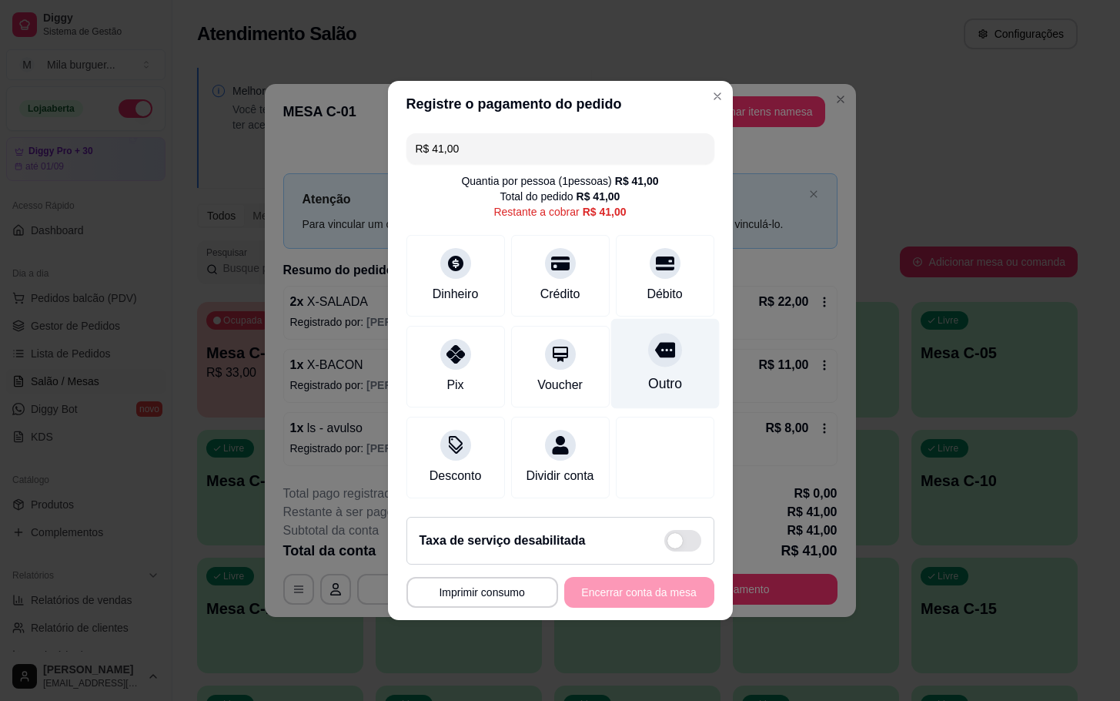
click at [664, 358] on div "Outro" at bounding box center [665, 364] width 109 height 90
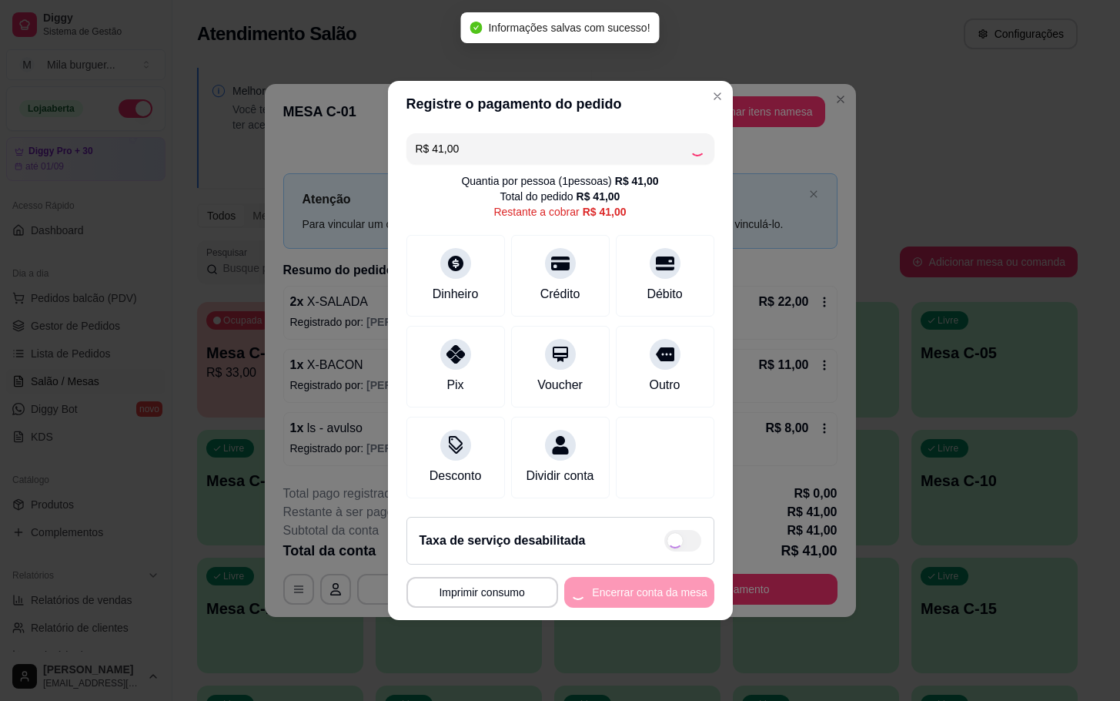
type input "R$ 0,00"
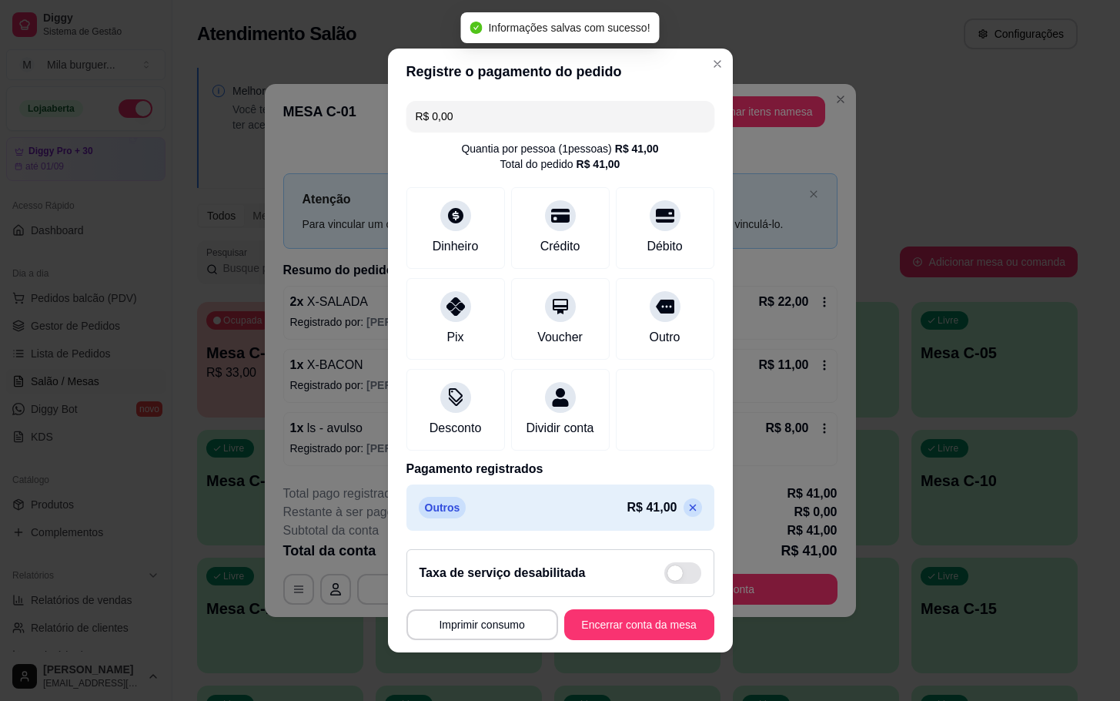
click at [610, 627] on button "Encerrar conta da mesa" at bounding box center [639, 624] width 150 height 31
